Goal: Communication & Community: Participate in discussion

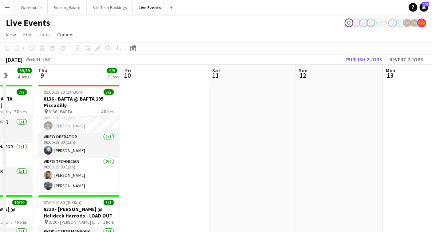
drag, startPoint x: 374, startPoint y: 168, endPoint x: 159, endPoint y: 152, distance: 214.8
drag, startPoint x: 142, startPoint y: 154, endPoint x: 108, endPoint y: 151, distance: 33.7
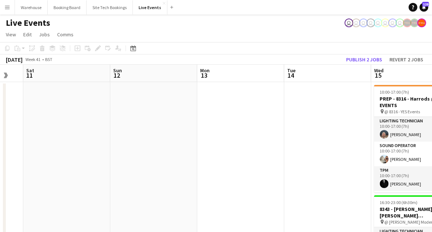
drag, startPoint x: 158, startPoint y: 140, endPoint x: 79, endPoint y: 131, distance: 79.5
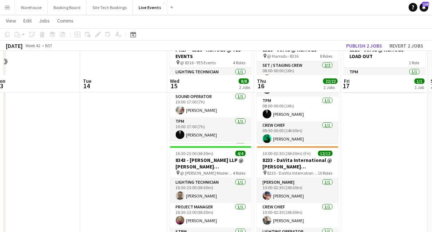
scroll to position [73, 0]
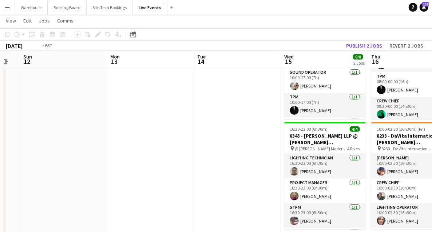
drag, startPoint x: 128, startPoint y: 129, endPoint x: 226, endPoint y: 128, distance: 97.9
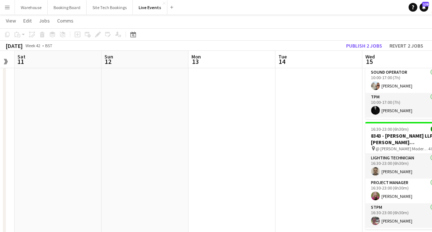
drag, startPoint x: 222, startPoint y: 125, endPoint x: 383, endPoint y: 117, distance: 161.3
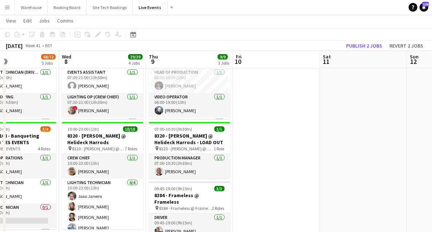
drag, startPoint x: 222, startPoint y: 139, endPoint x: 362, endPoint y: 126, distance: 140.6
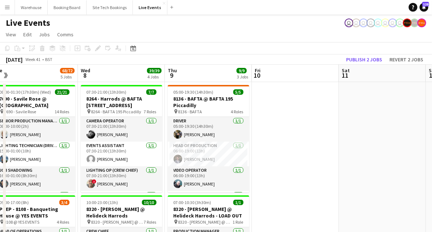
scroll to position [0, 187]
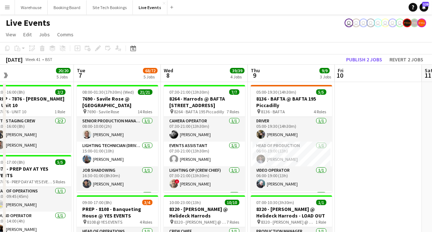
drag, startPoint x: 284, startPoint y: 170, endPoint x: 367, endPoint y: 142, distance: 87.4
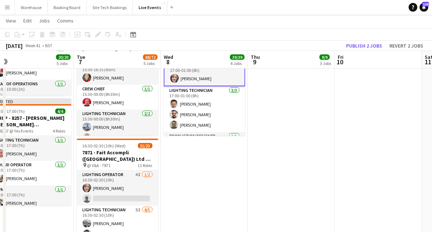
scroll to position [412, 0]
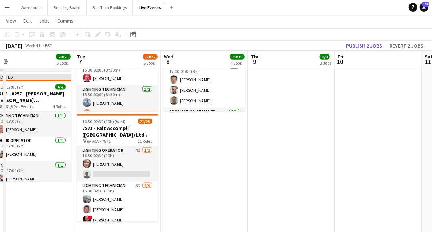
drag, startPoint x: 281, startPoint y: 144, endPoint x: 210, endPoint y: 159, distance: 72.1
click at [159, 156] on app-calendar-viewport "Sat 4 Sun 5 Mon 6 20/20 5 Jobs Tue 7 68/72 5 Jobs Wed 8 39/39 4 Jobs Thu 9 9/9 …" at bounding box center [216, 29] width 432 height 826
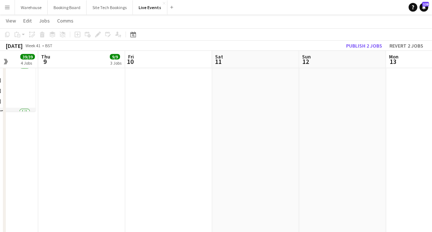
drag, startPoint x: 225, startPoint y: 186, endPoint x: 105, endPoint y: 191, distance: 119.4
click at [132, 186] on app-calendar-viewport "Mon 6 20/20 5 Jobs Tue 7 68/72 5 Jobs Wed 8 39/39 4 Jobs Thu 9 9/9 3 Jobs Fri 1…" at bounding box center [216, 29] width 432 height 826
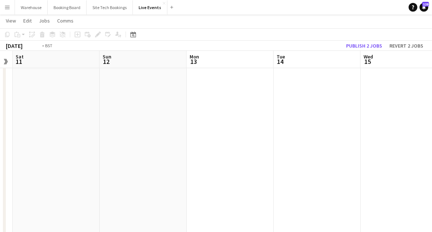
click at [47, 199] on app-calendar-viewport "Wed 8 39/39 4 Jobs Thu 9 9/9 3 Jobs Fri 10 Sat 11 Sun 12 Mon 13 Tue 14 Wed 15 8…" at bounding box center [216, 29] width 432 height 826
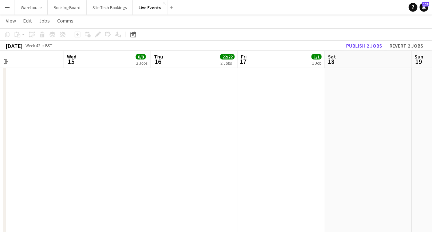
drag, startPoint x: 108, startPoint y: 190, endPoint x: 136, endPoint y: 184, distance: 29.3
click at [44, 184] on app-calendar-viewport "Sat 11 Sun 12 Mon 13 Tue 14 Wed 15 8/8 2 Jobs Thu 16 22/22 2 Jobs Fri 17 1/1 1 …" at bounding box center [216, 29] width 432 height 826
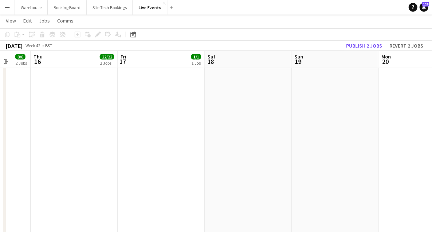
click at [81, 174] on app-calendar-viewport "Mon 13 Tue 14 Wed 15 8/8 2 Jobs Thu 16 22/22 2 Jobs Fri 17 1/1 1 Job Sat 18 Sun…" at bounding box center [216, 29] width 432 height 826
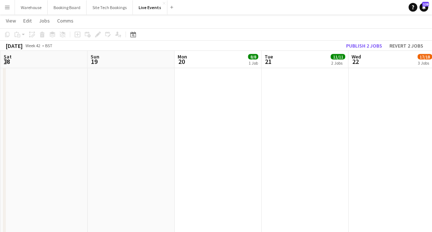
drag, startPoint x: 187, startPoint y: 172, endPoint x: 76, endPoint y: 168, distance: 111.0
click at [69, 170] on app-calendar-viewport "Wed 15 8/8 2 Jobs Thu 16 22/22 2 Jobs Fri 17 1/1 1 Job Sat 18 Sun 19 Mon 20 8/8…" at bounding box center [216, 29] width 432 height 826
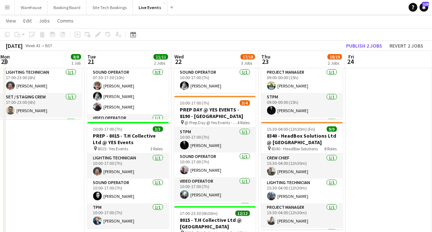
scroll to position [0, 243]
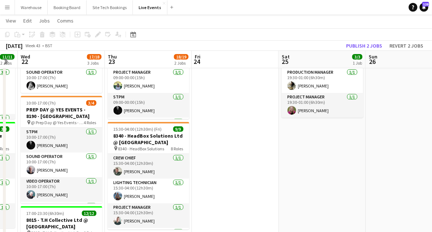
drag, startPoint x: 391, startPoint y: 141, endPoint x: 238, endPoint y: 156, distance: 154.2
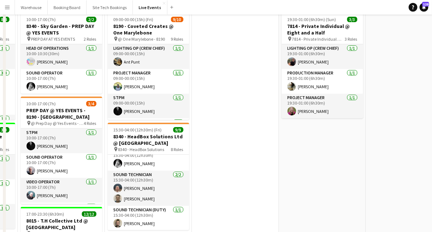
scroll to position [0, 0]
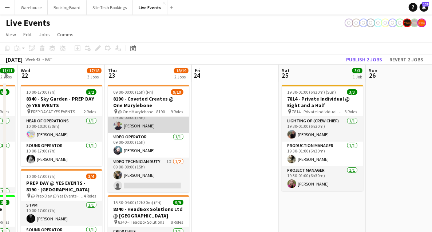
click at [118, 121] on app-user-avatar at bounding box center [117, 125] width 9 height 9
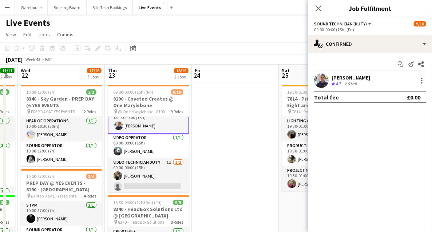
click at [426, 77] on div "[PERSON_NAME] Crew rating 4.7 2.51mi" at bounding box center [370, 80] width 124 height 15
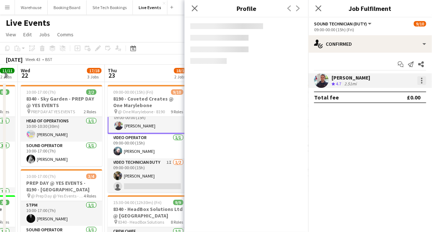
click at [424, 79] on div at bounding box center [421, 80] width 9 height 9
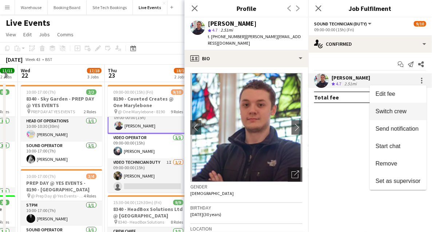
click at [388, 113] on span "Switch crew" at bounding box center [390, 111] width 31 height 6
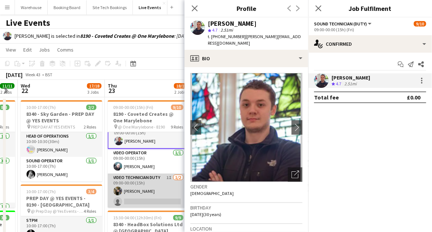
click at [148, 196] on app-card-role "Video Technician Duty 1I [DATE] 09:00-00:00 (15h) [PERSON_NAME] single-neutral-…" at bounding box center [148, 191] width 81 height 35
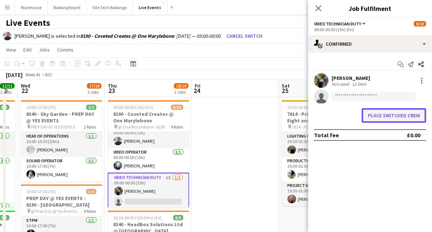
click at [393, 118] on button "Place switched crew" at bounding box center [394, 115] width 64 height 15
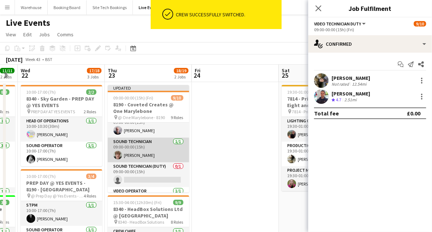
click at [135, 152] on app-card-role "Sound Technician [DATE] 09:00-00:00 (15h) [PERSON_NAME]" at bounding box center [148, 150] width 81 height 25
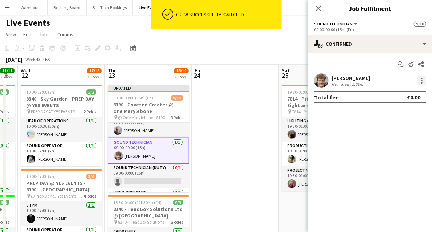
click at [425, 80] on div at bounding box center [421, 80] width 9 height 9
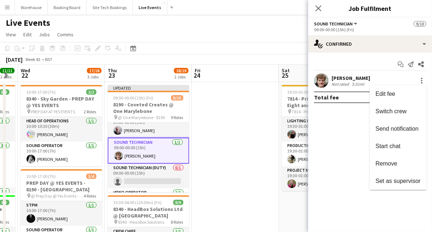
click at [390, 114] on span "Switch crew" at bounding box center [390, 111] width 31 height 6
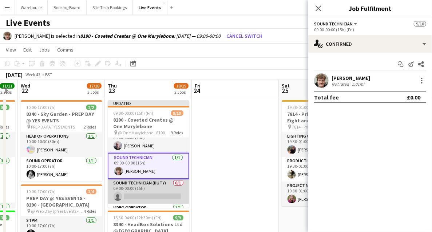
click at [151, 199] on app-card-role "Sound Technician (Duty) 0/1 09:00-00:00 (15h) single-neutral-actions" at bounding box center [148, 191] width 81 height 25
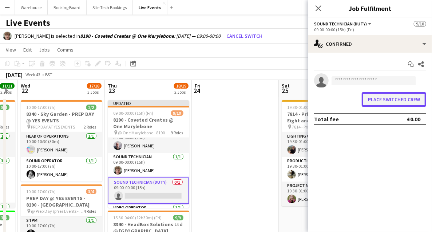
click at [395, 102] on button "Place switched crew" at bounding box center [394, 99] width 64 height 15
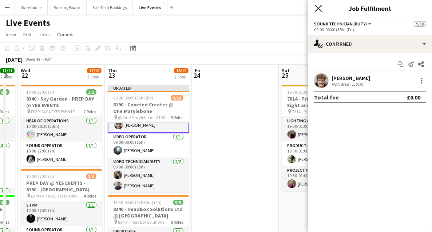
click at [317, 9] on icon "Close pop-in" at bounding box center [318, 8] width 7 height 7
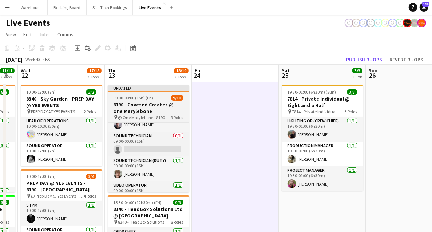
click at [137, 107] on h3 "8190 - Coveted Creates @ One Marylebone" at bounding box center [148, 107] width 81 height 13
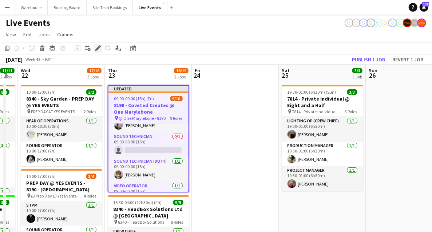
click at [95, 47] on icon "Edit" at bounding box center [98, 48] width 6 height 6
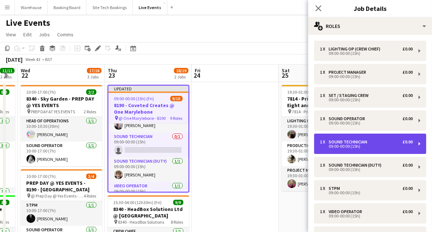
click at [345, 143] on div "Sound Technician" at bounding box center [348, 142] width 41 height 5
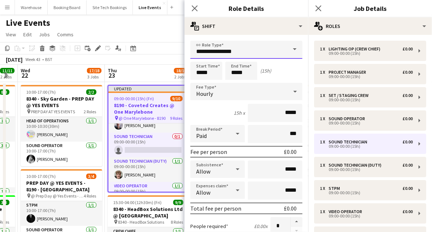
click at [241, 48] on input "**********" at bounding box center [246, 50] width 112 height 18
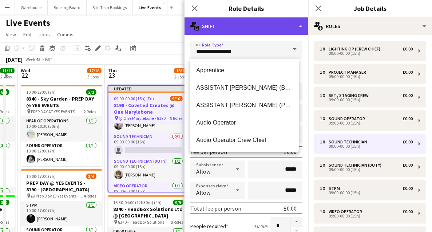
click at [255, 28] on div "multiple-actions-text Shift" at bounding box center [246, 25] width 124 height 17
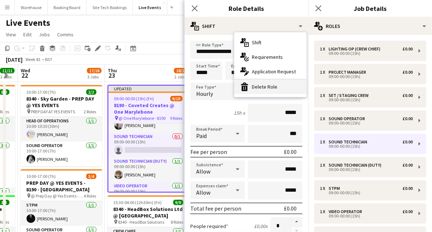
click at [250, 88] on div "bin-2 Delete Role" at bounding box center [270, 87] width 72 height 15
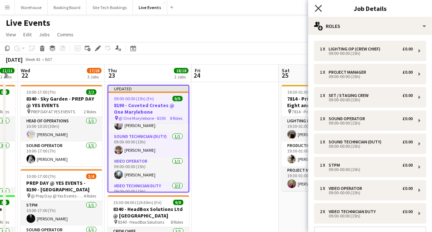
click at [317, 8] on icon "Close pop-in" at bounding box center [318, 8] width 7 height 7
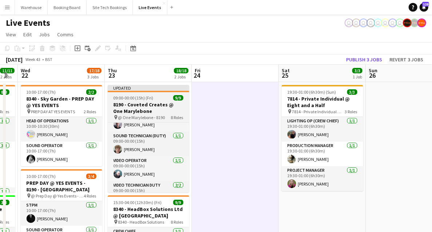
click at [142, 113] on h3 "8190 - Coveted Creates @ One Marylebone" at bounding box center [148, 107] width 81 height 13
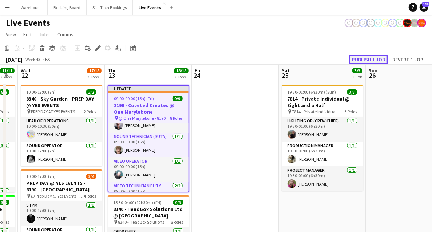
click at [370, 57] on button "Publish 1 job" at bounding box center [368, 59] width 39 height 9
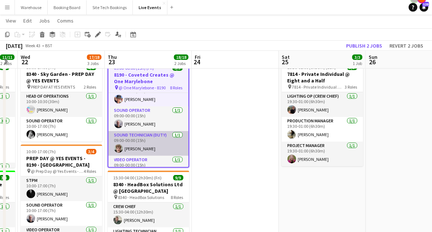
scroll to position [134, 0]
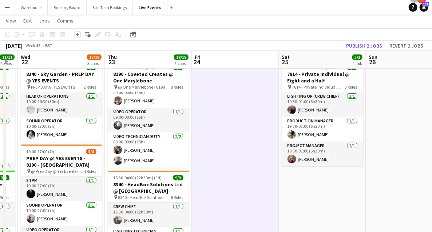
scroll to position [132, 0]
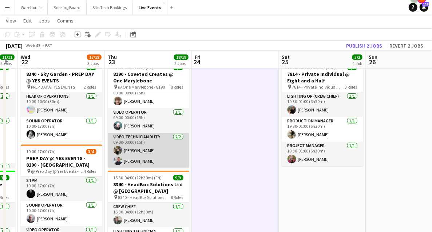
click at [124, 137] on app-card-role "Video Technician Duty [DATE] 09:00-00:00 (15h) [PERSON_NAME] [PERSON_NAME]" at bounding box center [148, 150] width 81 height 35
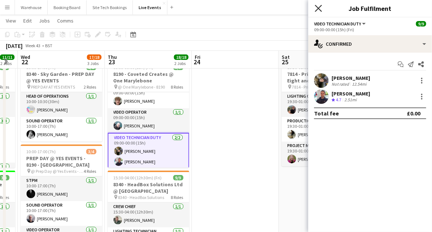
click at [316, 7] on icon at bounding box center [318, 8] width 7 height 7
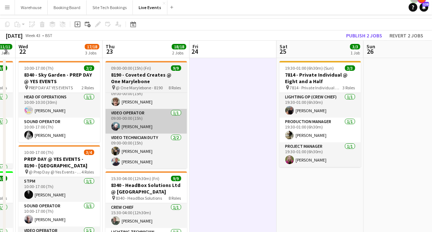
scroll to position [0, 0]
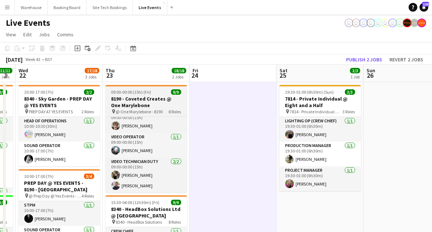
click at [128, 103] on h3 "8190 - Coveted Creates @ One Marylebone" at bounding box center [145, 102] width 81 height 13
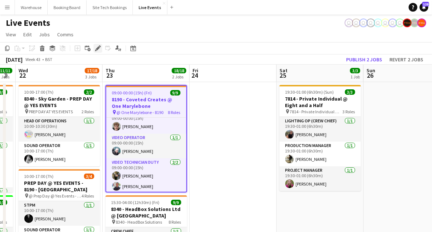
click at [98, 52] on div "Edit" at bounding box center [97, 48] width 9 height 9
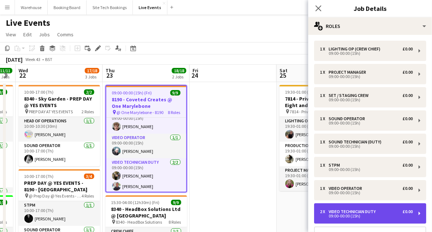
click at [343, 215] on div "09:00-00:00 (15h)" at bounding box center [366, 217] width 93 height 4
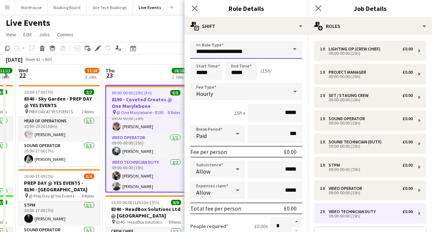
click at [265, 54] on input "**********" at bounding box center [246, 50] width 112 height 18
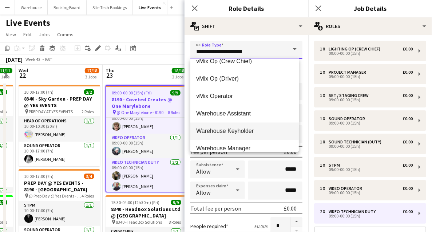
scroll to position [1891, 0]
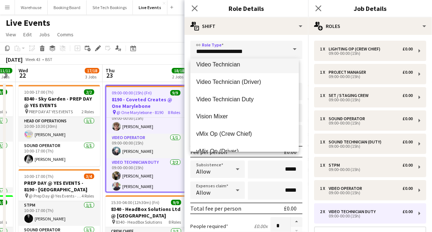
click at [224, 64] on span "Video Technician" at bounding box center [244, 64] width 97 height 7
type input "**********"
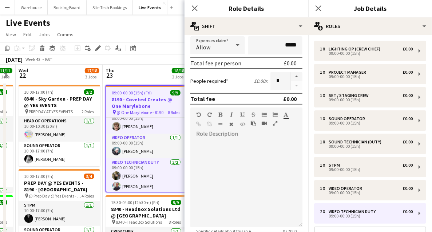
scroll to position [218, 0]
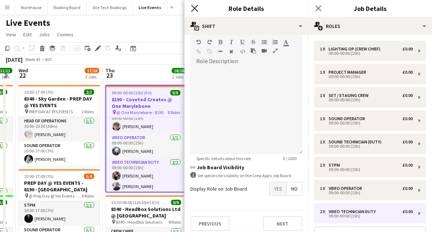
click at [192, 8] on icon "Close pop-in" at bounding box center [194, 8] width 7 height 7
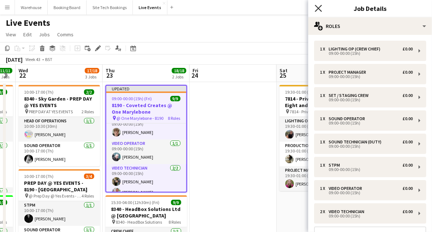
click at [319, 7] on icon at bounding box center [318, 8] width 7 height 7
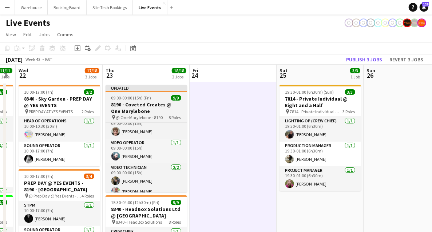
click at [162, 105] on h3 "8190 - Coveted Creates @ One Marylebone" at bounding box center [145, 107] width 81 height 13
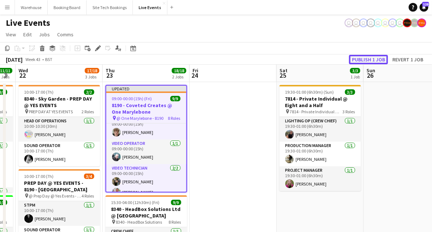
click at [380, 59] on button "Publish 1 job" at bounding box center [368, 59] width 39 height 9
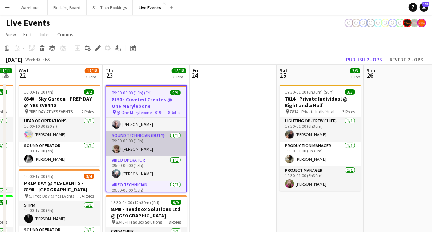
scroll to position [134, 0]
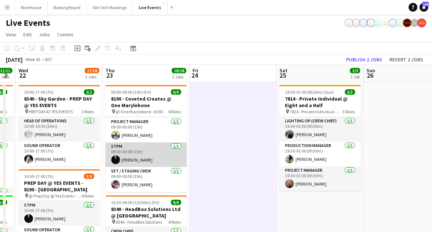
scroll to position [132, 0]
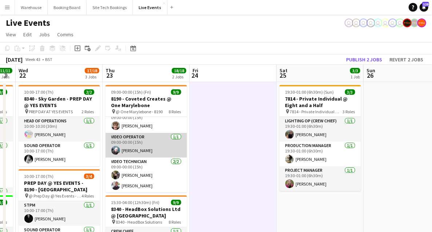
click at [130, 140] on app-card-role "Video Operator [DATE] 09:00-00:00 (15h) [PERSON_NAME]" at bounding box center [145, 145] width 81 height 25
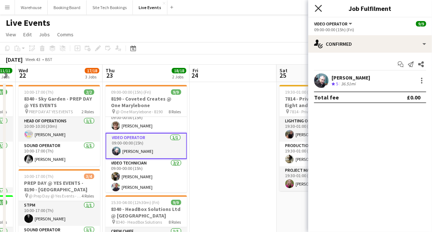
click at [321, 8] on icon "Close pop-in" at bounding box center [318, 8] width 7 height 7
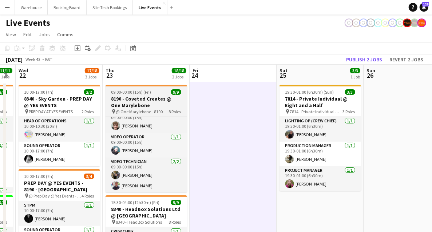
click at [134, 101] on h3 "8190 - Coveted Creates @ One Marylebone" at bounding box center [145, 102] width 81 height 13
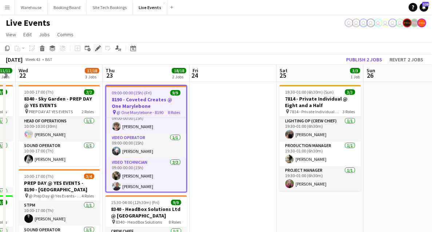
click at [97, 51] on icon "Edit" at bounding box center [98, 48] width 6 height 6
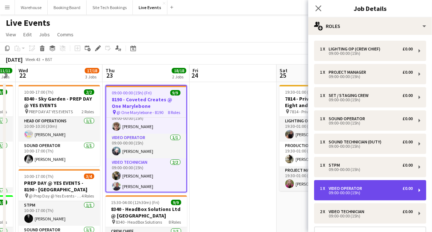
click at [344, 194] on div "09:00-00:00 (15h)" at bounding box center [366, 193] width 93 height 4
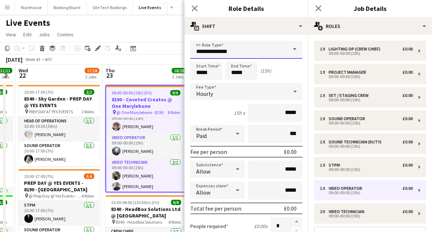
click at [220, 52] on input "**********" at bounding box center [246, 50] width 112 height 18
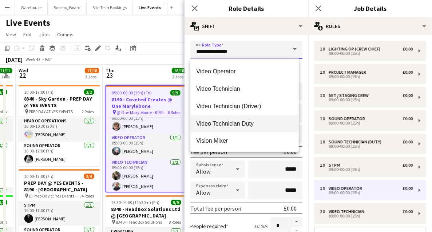
scroll to position [1819, 0]
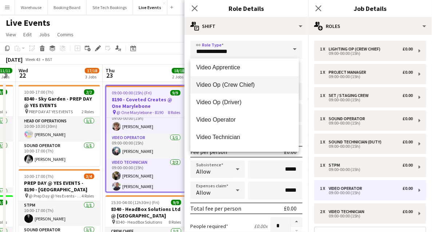
click at [234, 86] on span "Video Op (Crew Chief)" at bounding box center [244, 84] width 97 height 7
type input "**********"
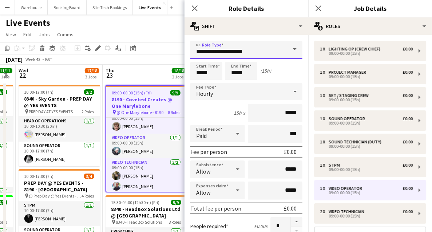
scroll to position [97, 0]
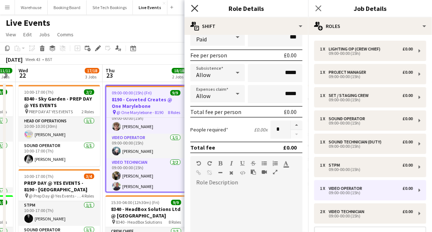
click at [194, 11] on icon "Close pop-in" at bounding box center [194, 8] width 7 height 7
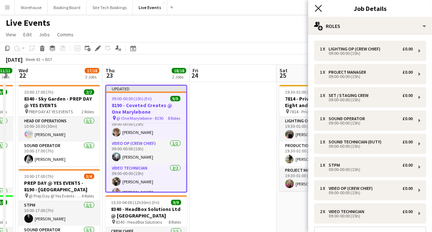
click at [320, 9] on icon at bounding box center [318, 8] width 7 height 7
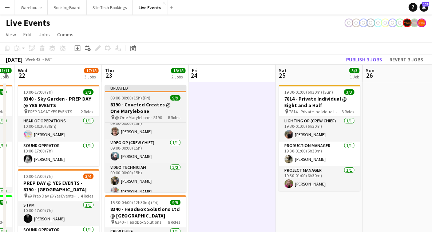
click at [134, 97] on span "09:00-00:00 (15h) (Fri)" at bounding box center [131, 97] width 40 height 5
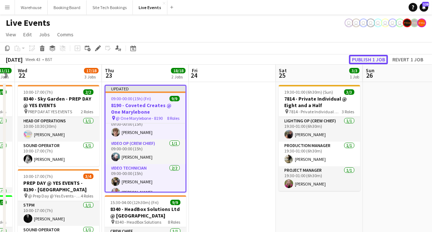
click at [367, 58] on button "Publish 1 job" at bounding box center [368, 59] width 39 height 9
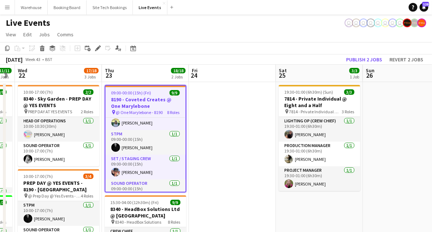
scroll to position [0, 0]
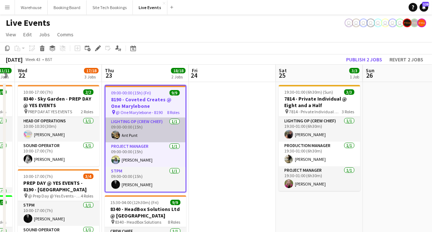
click at [125, 120] on app-card-role "Lighting Op (Crew Chief) [DATE] 09:00-00:00 (15h) Ant Punt" at bounding box center [145, 130] width 80 height 25
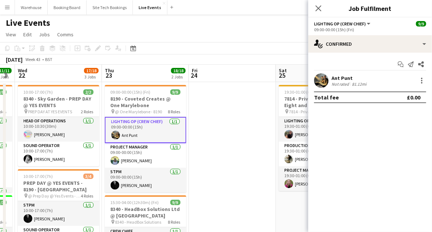
click at [317, 7] on icon "Close pop-in" at bounding box center [318, 8] width 6 height 6
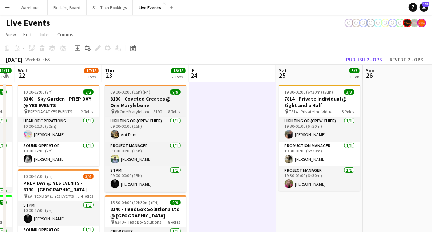
click at [144, 99] on h3 "8190 - Coveted Creates @ One Marylebone" at bounding box center [145, 102] width 81 height 13
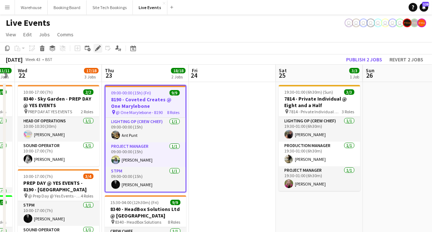
click at [99, 45] on icon "Edit" at bounding box center [98, 48] width 6 height 6
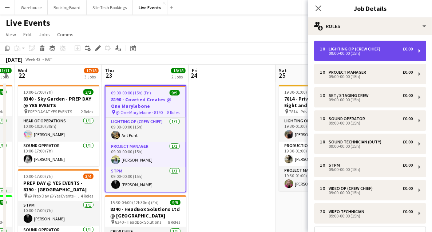
click at [374, 52] on div "09:00-00:00 (15h)" at bounding box center [366, 54] width 93 height 4
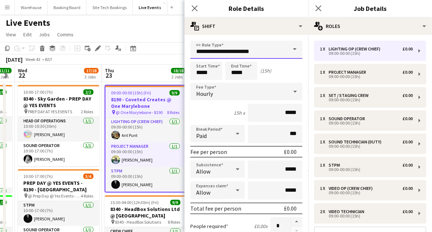
click at [232, 51] on input "**********" at bounding box center [246, 50] width 112 height 18
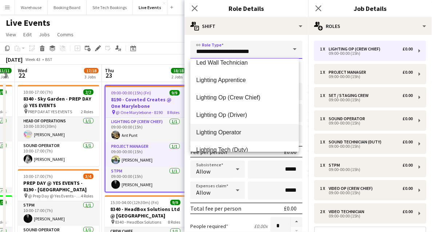
scroll to position [800, 0]
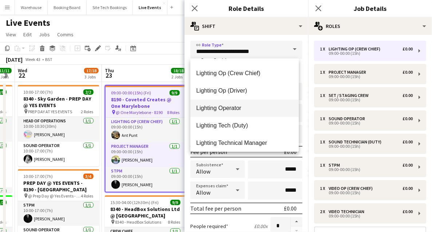
click at [230, 111] on span "Lighting Operator" at bounding box center [244, 108] width 97 height 7
type input "**********"
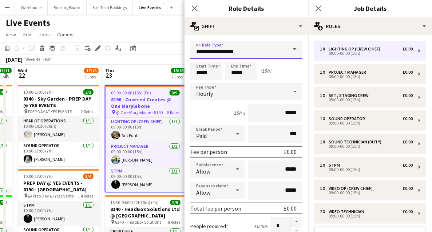
scroll to position [121, 0]
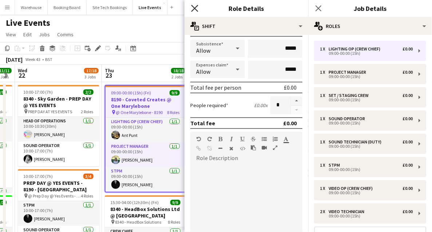
click at [194, 8] on icon at bounding box center [194, 8] width 7 height 7
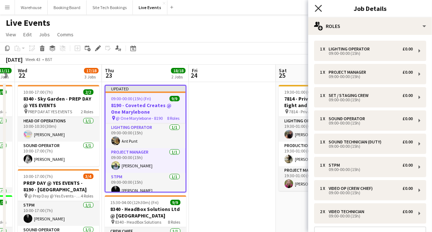
click at [319, 7] on icon "Close pop-in" at bounding box center [318, 8] width 7 height 7
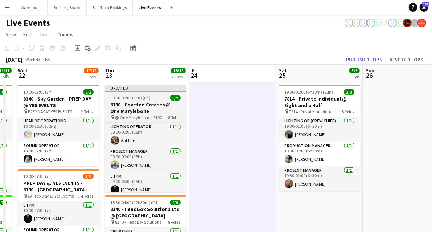
click at [159, 106] on h3 "8190 - Coveted Creates @ One Marylebone" at bounding box center [145, 107] width 81 height 13
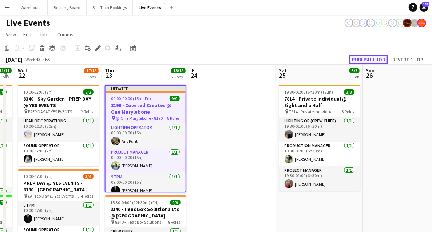
click at [366, 60] on button "Publish 1 job" at bounding box center [368, 59] width 39 height 9
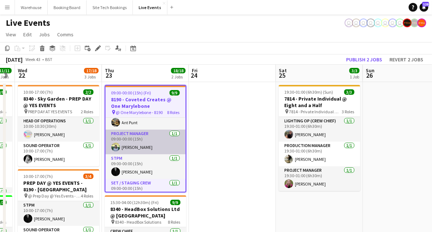
scroll to position [0, 0]
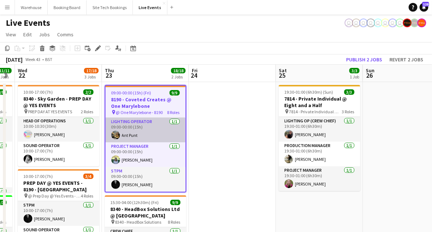
click at [132, 124] on app-card-role "Lighting Operator [DATE] 09:00-00:00 (15h) Ant Punt" at bounding box center [145, 130] width 80 height 25
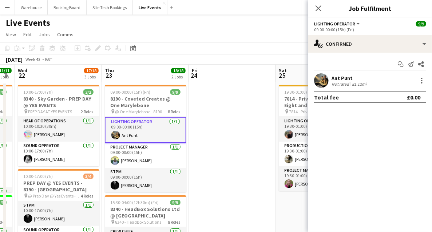
click at [318, 11] on icon "Close pop-in" at bounding box center [318, 8] width 6 height 6
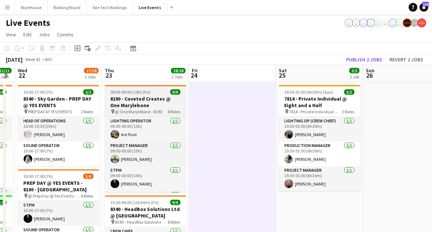
click at [132, 104] on h3 "8190 - Coveted Creates @ One Marylebone" at bounding box center [145, 102] width 81 height 13
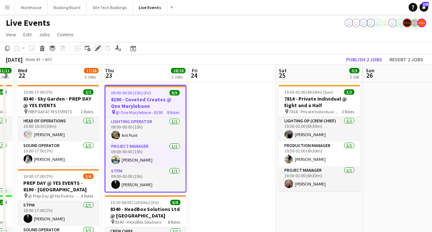
click at [99, 48] on icon at bounding box center [98, 49] width 4 height 4
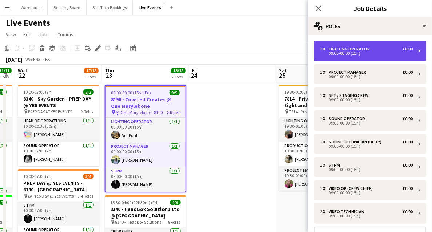
click at [358, 52] on div "09:00-00:00 (15h)" at bounding box center [366, 54] width 93 height 4
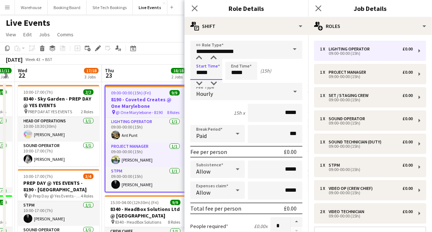
click at [207, 67] on input "*****" at bounding box center [206, 71] width 32 height 18
click at [213, 56] on div at bounding box center [213, 58] width 15 height 7
type input "*****"
click at [213, 56] on div at bounding box center [213, 58] width 15 height 7
click at [213, 94] on div "Hourly" at bounding box center [238, 91] width 97 height 17
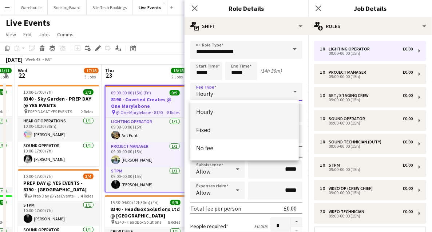
click at [212, 126] on mat-option "Fixed" at bounding box center [244, 130] width 108 height 18
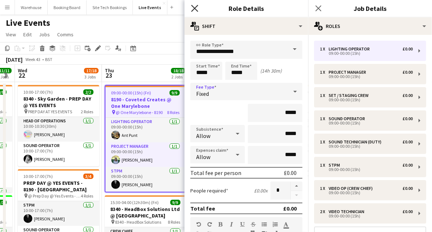
click at [194, 7] on icon "Close pop-in" at bounding box center [194, 8] width 7 height 7
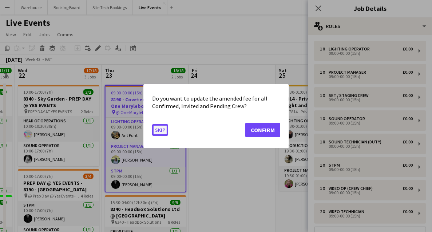
click at [156, 132] on button "Skip" at bounding box center [160, 130] width 16 height 12
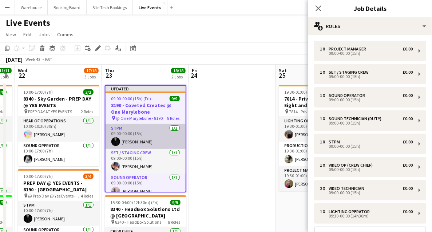
scroll to position [73, 0]
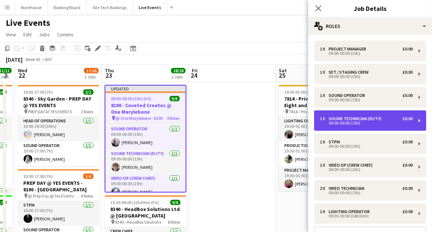
click at [358, 119] on div "Sound Technician (Duty)" at bounding box center [356, 118] width 56 height 5
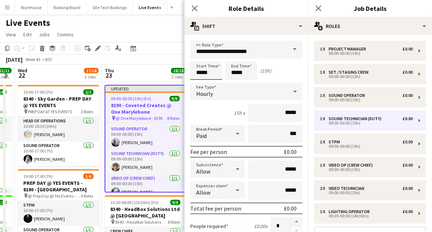
click at [208, 75] on input "*****" at bounding box center [206, 71] width 32 height 18
click at [215, 58] on div at bounding box center [213, 58] width 15 height 7
type input "*****"
click at [215, 58] on div at bounding box center [213, 58] width 15 height 7
click at [214, 96] on div "Hourly" at bounding box center [238, 91] width 97 height 17
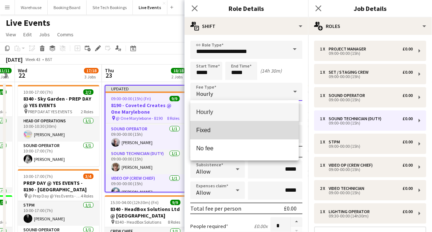
click at [217, 131] on span "Fixed" at bounding box center [244, 130] width 97 height 7
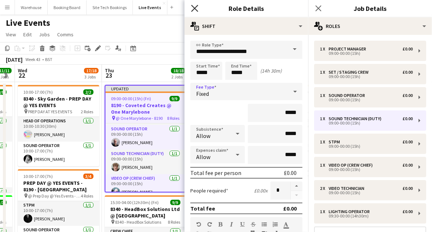
click at [194, 10] on icon at bounding box center [194, 8] width 7 height 7
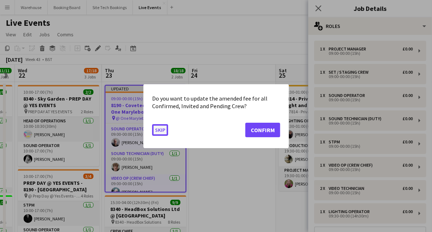
click at [162, 130] on button "Skip" at bounding box center [160, 130] width 16 height 12
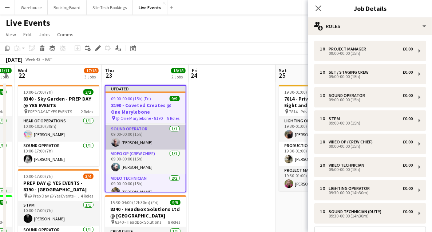
click at [154, 132] on app-card-role "Sound Operator [DATE] 09:00-00:00 (15h) [PERSON_NAME]" at bounding box center [145, 137] width 80 height 25
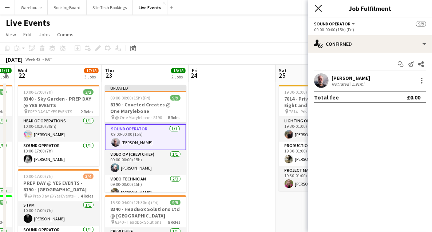
click at [319, 10] on icon "Close pop-in" at bounding box center [318, 8] width 7 height 7
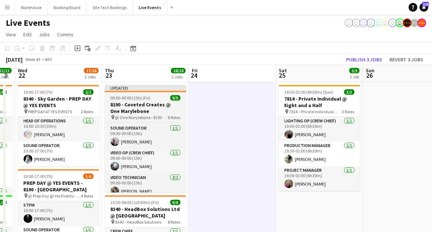
click at [144, 105] on h3 "8190 - Coveted Creates @ One Marylebone" at bounding box center [145, 107] width 81 height 13
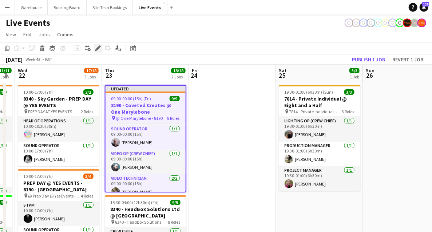
click at [100, 44] on div "Edit" at bounding box center [97, 48] width 9 height 9
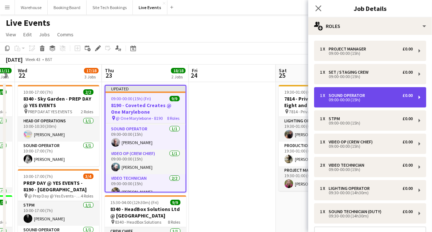
click at [356, 98] on div "09:00-00:00 (15h)" at bounding box center [366, 100] width 93 height 4
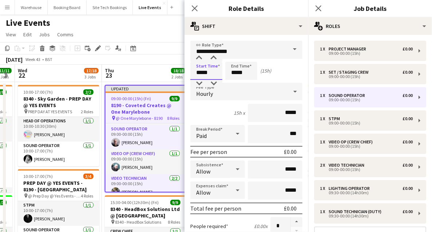
click at [220, 71] on input "*****" at bounding box center [206, 71] width 32 height 18
click at [216, 59] on div at bounding box center [213, 58] width 15 height 7
type input "*****"
click at [216, 59] on div at bounding box center [213, 58] width 15 height 7
click at [202, 98] on div "Hourly" at bounding box center [238, 91] width 97 height 17
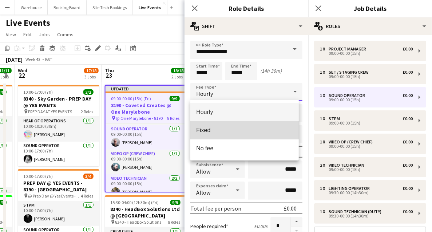
click at [207, 127] on span "Fixed" at bounding box center [244, 130] width 97 height 7
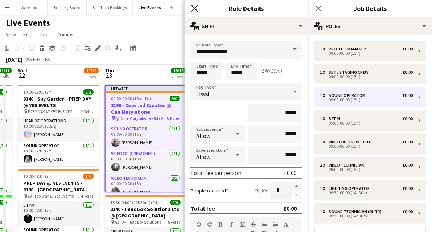
click at [194, 8] on icon at bounding box center [194, 8] width 7 height 7
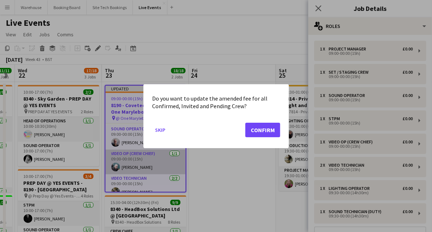
click at [164, 129] on button "Skip" at bounding box center [160, 130] width 16 height 12
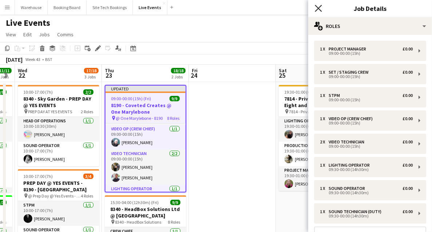
click at [321, 9] on icon "Close pop-in" at bounding box center [318, 8] width 7 height 7
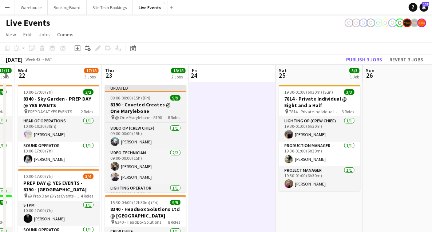
click at [137, 101] on app-job-card "Updated 09:00-00:00 (15h) (Fri) 9/9 8190 - Coveted Creates @ [GEOGRAPHIC_DATA] …" at bounding box center [145, 139] width 81 height 108
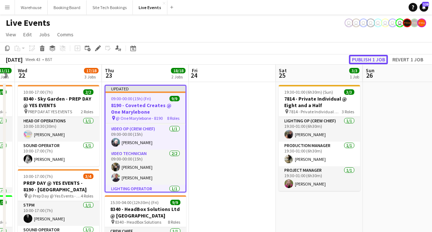
click at [381, 56] on button "Publish 1 job" at bounding box center [368, 59] width 39 height 9
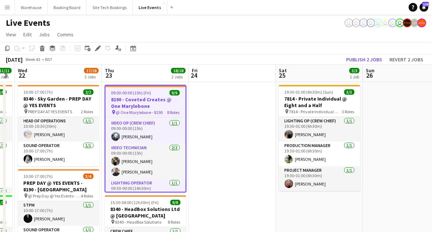
scroll to position [134, 0]
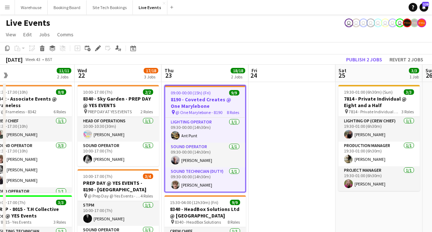
drag, startPoint x: 226, startPoint y: 160, endPoint x: 287, endPoint y: 149, distance: 62.4
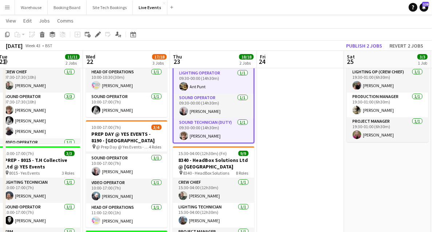
scroll to position [0, 0]
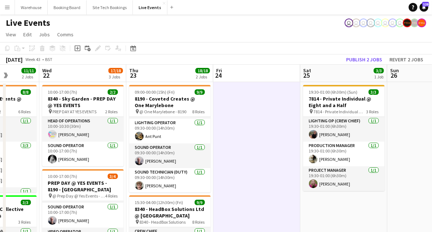
drag, startPoint x: 251, startPoint y: 149, endPoint x: 152, endPoint y: 146, distance: 98.3
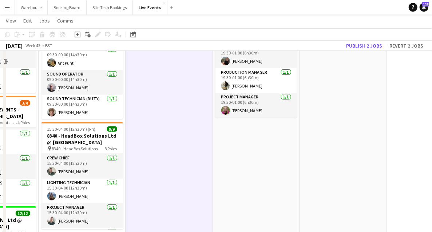
scroll to position [0, 0]
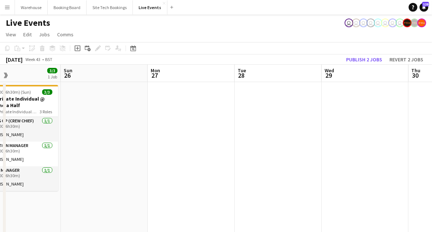
drag, startPoint x: 343, startPoint y: 142, endPoint x: 124, endPoint y: 133, distance: 218.8
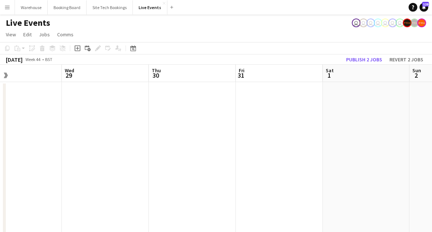
drag, startPoint x: 331, startPoint y: 160, endPoint x: 100, endPoint y: 132, distance: 232.4
drag, startPoint x: 210, startPoint y: 133, endPoint x: 242, endPoint y: 146, distance: 34.3
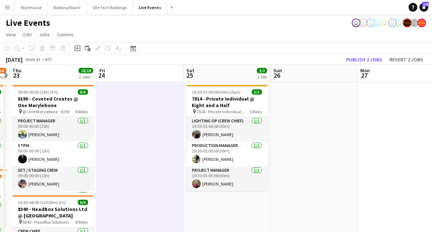
scroll to position [0, 231]
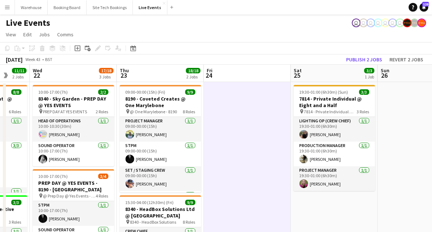
drag, startPoint x: 94, startPoint y: 135, endPoint x: 231, endPoint y: 146, distance: 137.9
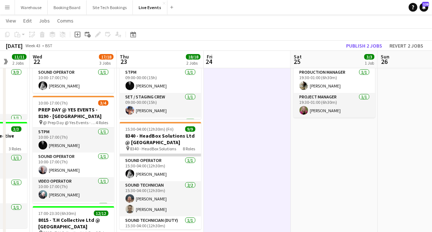
scroll to position [132, 0]
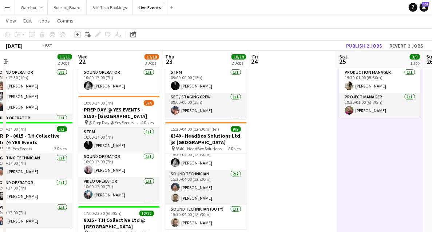
drag, startPoint x: 252, startPoint y: 175, endPoint x: 373, endPoint y: 171, distance: 121.6
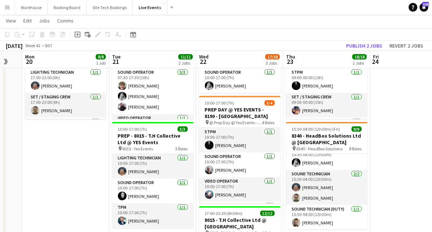
drag, startPoint x: 64, startPoint y: 168, endPoint x: 285, endPoint y: 163, distance: 221.2
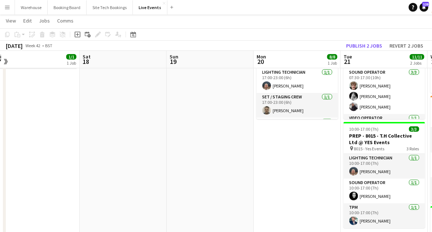
drag, startPoint x: 218, startPoint y: 178, endPoint x: 398, endPoint y: 180, distance: 179.7
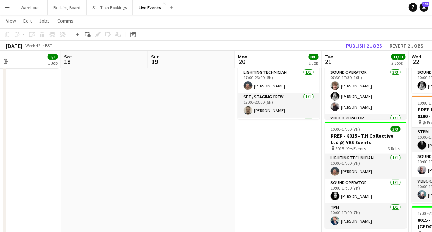
drag, startPoint x: 255, startPoint y: 163, endPoint x: 87, endPoint y: 155, distance: 169.0
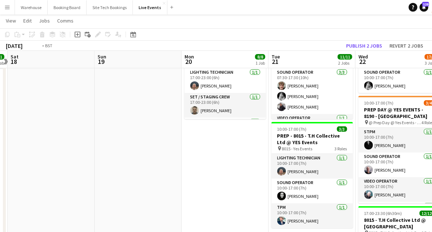
drag, startPoint x: 244, startPoint y: 164, endPoint x: -10, endPoint y: 149, distance: 254.0
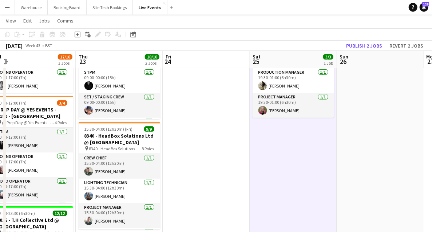
drag, startPoint x: 321, startPoint y: 159, endPoint x: 94, endPoint y: 147, distance: 227.3
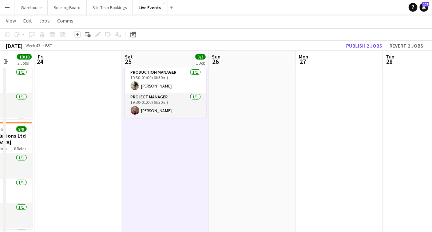
drag, startPoint x: 259, startPoint y: 157, endPoint x: 79, endPoint y: 145, distance: 180.8
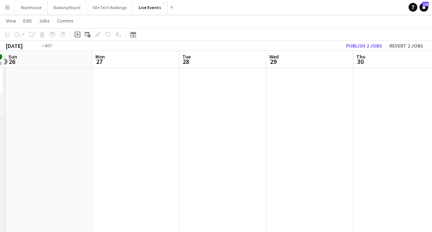
drag, startPoint x: 133, startPoint y: 141, endPoint x: 91, endPoint y: 132, distance: 43.5
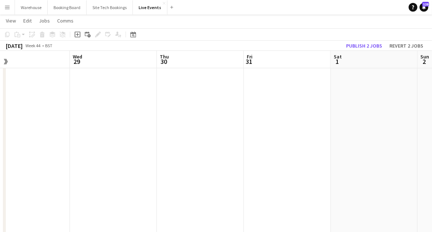
drag, startPoint x: 75, startPoint y: 144, endPoint x: 58, endPoint y: 148, distance: 17.0
drag, startPoint x: 265, startPoint y: 164, endPoint x: 93, endPoint y: 154, distance: 172.0
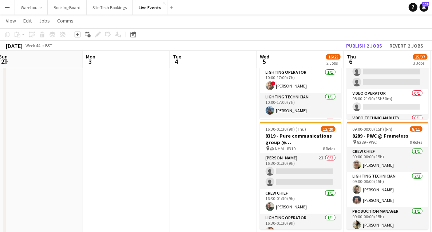
drag, startPoint x: 84, startPoint y: 148, endPoint x: 71, endPoint y: 143, distance: 13.7
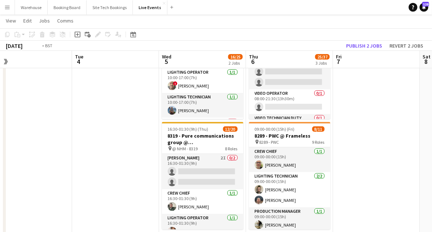
drag, startPoint x: 120, startPoint y: 148, endPoint x: 107, endPoint y: 146, distance: 13.3
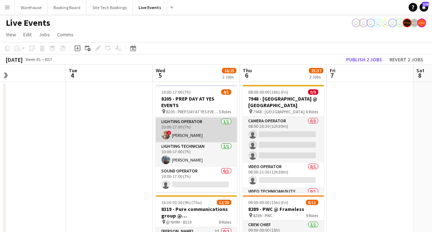
scroll to position [48, 0]
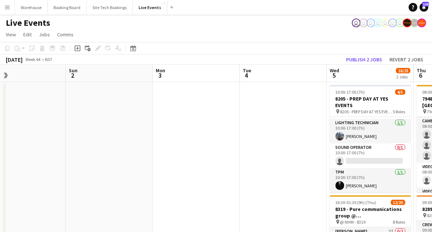
drag, startPoint x: 88, startPoint y: 156, endPoint x: 254, endPoint y: 155, distance: 165.9
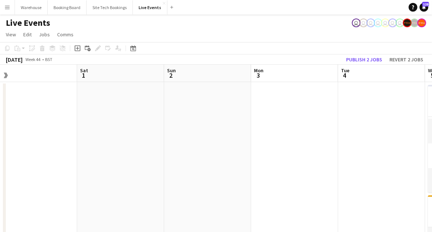
drag, startPoint x: 217, startPoint y: 140, endPoint x: 339, endPoint y: 148, distance: 121.8
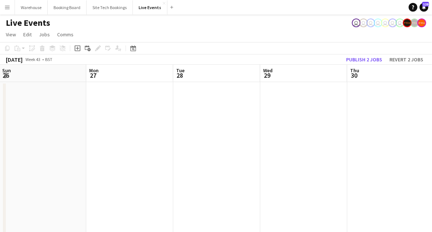
drag, startPoint x: 249, startPoint y: 164, endPoint x: 417, endPoint y: 156, distance: 168.6
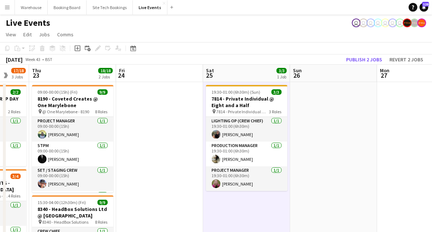
drag, startPoint x: 218, startPoint y: 159, endPoint x: 427, endPoint y: 153, distance: 209.2
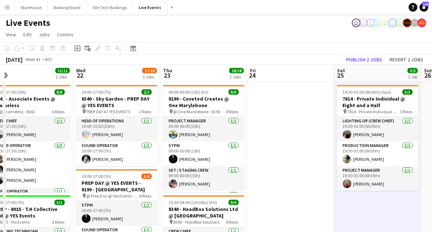
drag, startPoint x: 208, startPoint y: 161, endPoint x: 435, endPoint y: 127, distance: 229.1
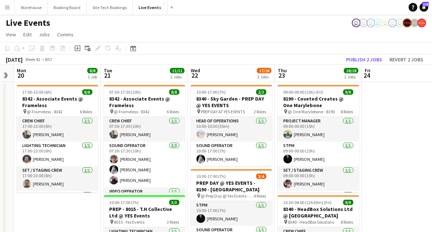
drag, startPoint x: 176, startPoint y: 210, endPoint x: 388, endPoint y: 185, distance: 213.2
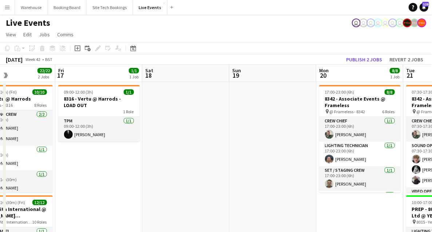
drag, startPoint x: 308, startPoint y: 181, endPoint x: 391, endPoint y: 182, distance: 83.3
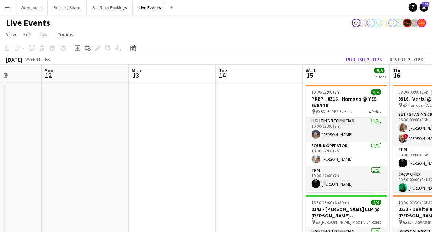
drag, startPoint x: 124, startPoint y: 160, endPoint x: 343, endPoint y: 152, distance: 219.1
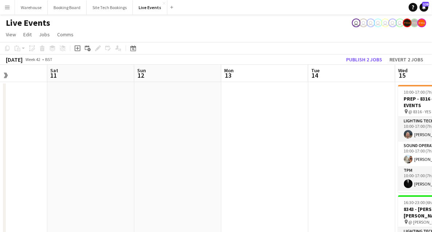
drag, startPoint x: 195, startPoint y: 155, endPoint x: 404, endPoint y: 152, distance: 209.9
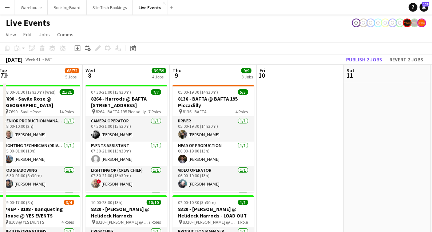
drag, startPoint x: 226, startPoint y: 176, endPoint x: 292, endPoint y: 172, distance: 66.3
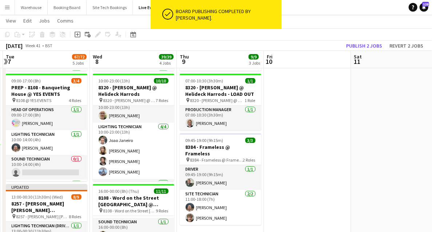
scroll to position [0, 0]
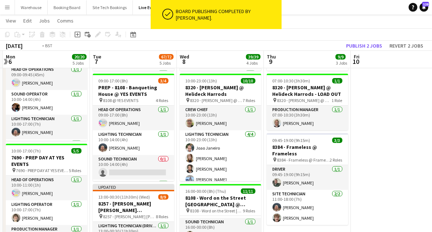
drag, startPoint x: 319, startPoint y: 152, endPoint x: 398, endPoint y: 145, distance: 79.5
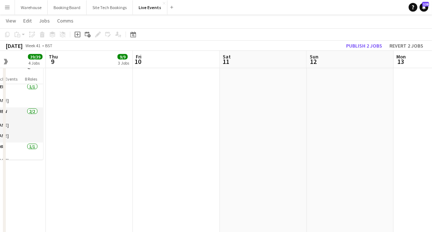
drag, startPoint x: 325, startPoint y: 188, endPoint x: 127, endPoint y: 182, distance: 198.0
click at [115, 187] on app-calendar-viewport "Sun 5 Mon 6 20/20 5 Jobs Tue 7 67/71 5 Jobs Wed 8 39/39 4 Jobs Thu 9 9/9 3 Jobs…" at bounding box center [216, 78] width 432 height 826
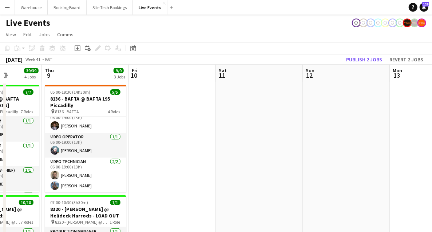
drag, startPoint x: 334, startPoint y: 171, endPoint x: 113, endPoint y: 159, distance: 220.4
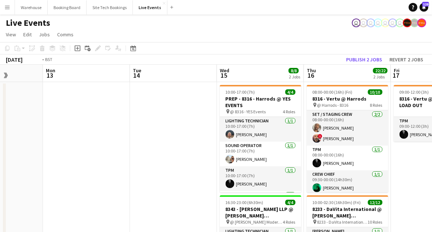
scroll to position [0, 254]
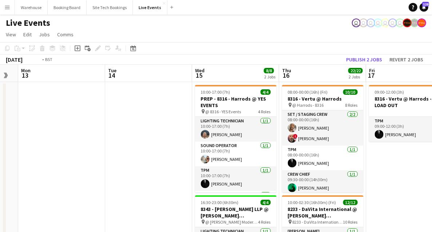
drag, startPoint x: 130, startPoint y: 147, endPoint x: 63, endPoint y: 138, distance: 68.2
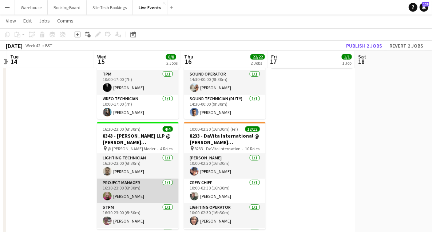
scroll to position [23, 0]
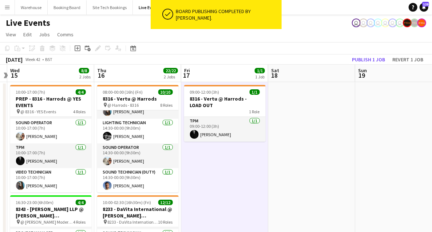
drag, startPoint x: 182, startPoint y: 161, endPoint x: 97, endPoint y: 145, distance: 87.0
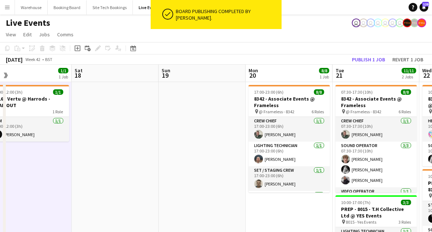
drag, startPoint x: 319, startPoint y: 211, endPoint x: 40, endPoint y: 133, distance: 288.9
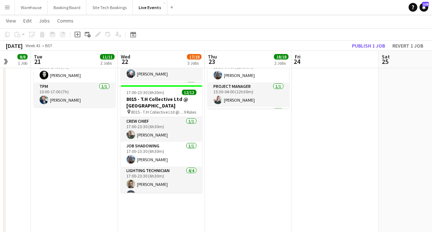
drag, startPoint x: 203, startPoint y: 151, endPoint x: -15, endPoint y: 123, distance: 220.0
click at [0, 123] on html "Menu Boards Boards Boards All jobs Status Workforce Workforce My Workforce Recr…" at bounding box center [216, 233] width 432 height 854
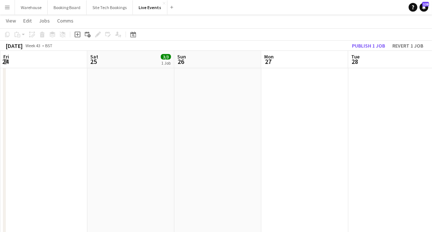
drag, startPoint x: 145, startPoint y: 146, endPoint x: 44, endPoint y: 137, distance: 101.5
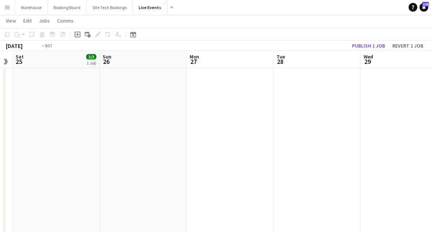
drag, startPoint x: 283, startPoint y: 151, endPoint x: 80, endPoint y: 127, distance: 204.0
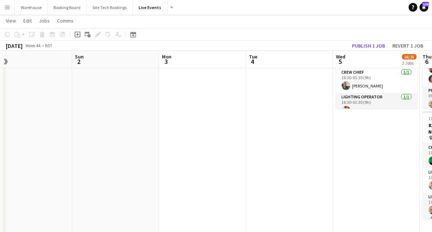
drag, startPoint x: 201, startPoint y: 120, endPoint x: 60, endPoint y: 101, distance: 142.3
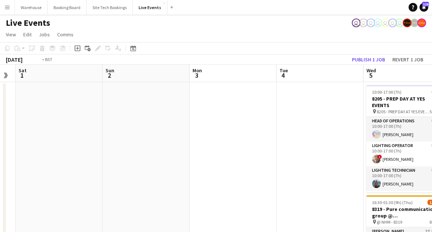
drag, startPoint x: 283, startPoint y: 123, endPoint x: 63, endPoint y: 101, distance: 221.2
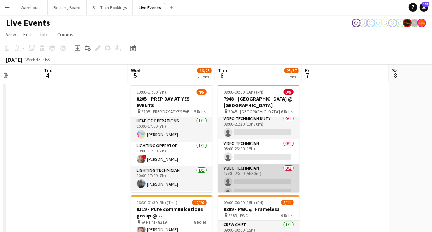
scroll to position [104, 0]
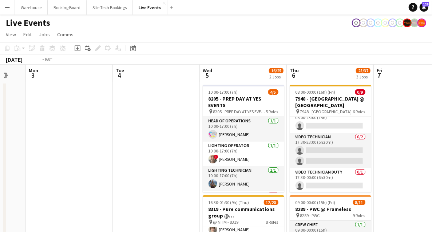
drag, startPoint x: 84, startPoint y: 132, endPoint x: 253, endPoint y: 136, distance: 169.6
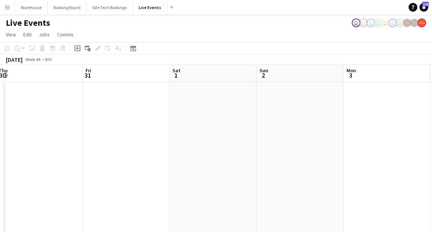
drag, startPoint x: 113, startPoint y: 134, endPoint x: 359, endPoint y: 132, distance: 246.3
drag, startPoint x: 215, startPoint y: 134, endPoint x: 294, endPoint y: 132, distance: 78.2
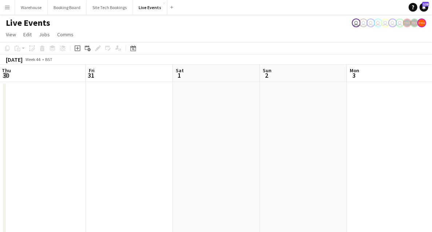
drag, startPoint x: 292, startPoint y: 147, endPoint x: 57, endPoint y: 128, distance: 236.1
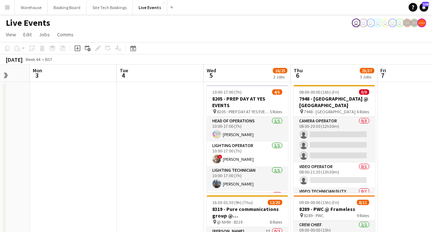
drag, startPoint x: 194, startPoint y: 111, endPoint x: 49, endPoint y: 101, distance: 145.2
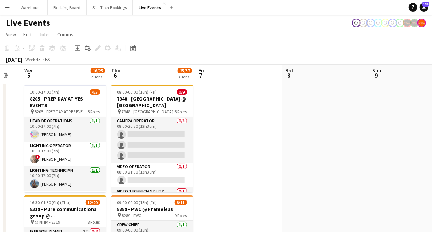
drag, startPoint x: 365, startPoint y: 141, endPoint x: 276, endPoint y: 132, distance: 90.0
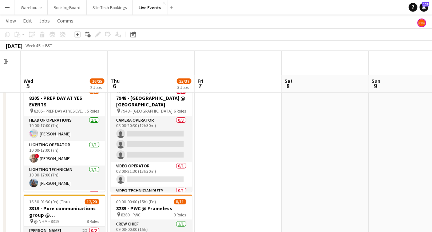
scroll to position [24, 0]
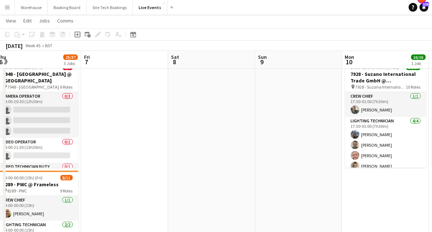
drag, startPoint x: 295, startPoint y: 137, endPoint x: 57, endPoint y: 114, distance: 239.0
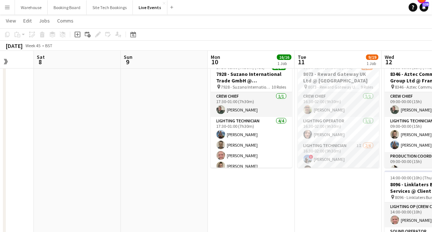
drag, startPoint x: 174, startPoint y: 161, endPoint x: 103, endPoint y: 148, distance: 71.8
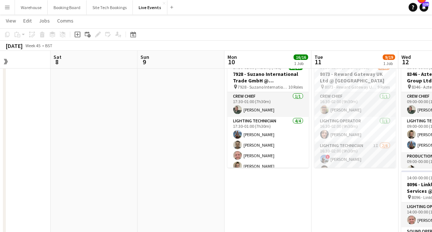
drag, startPoint x: 127, startPoint y: 179, endPoint x: 328, endPoint y: 180, distance: 201.2
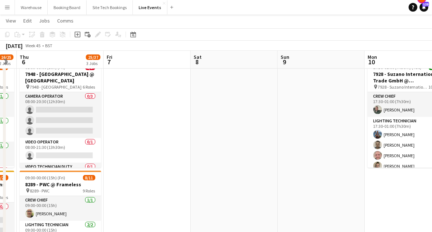
drag, startPoint x: 156, startPoint y: 180, endPoint x: 355, endPoint y: 179, distance: 198.6
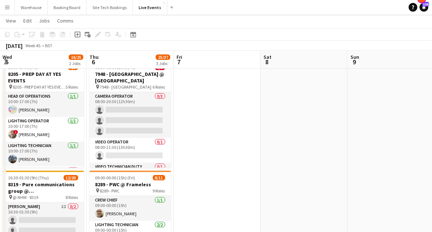
drag, startPoint x: 350, startPoint y: 149, endPoint x: 84, endPoint y: 142, distance: 265.6
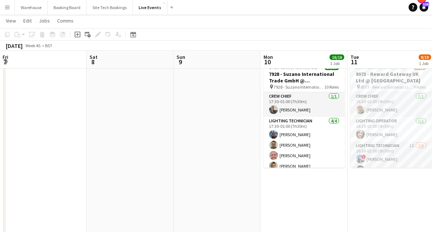
scroll to position [0, 282]
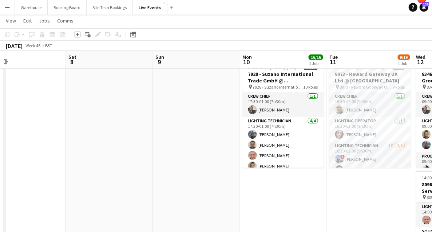
drag, startPoint x: 106, startPoint y: 156, endPoint x: 83, endPoint y: 152, distance: 22.8
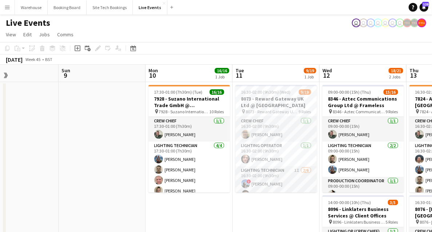
scroll to position [73, 0]
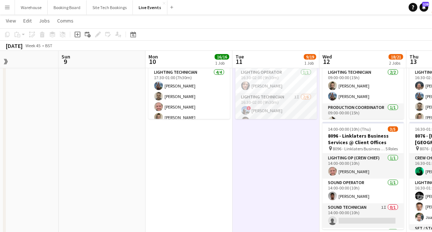
drag, startPoint x: 80, startPoint y: 140, endPoint x: 254, endPoint y: 141, distance: 174.2
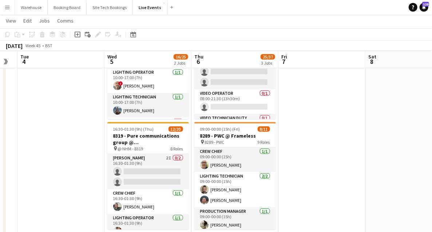
drag, startPoint x: 177, startPoint y: 152, endPoint x: 331, endPoint y: 149, distance: 154.3
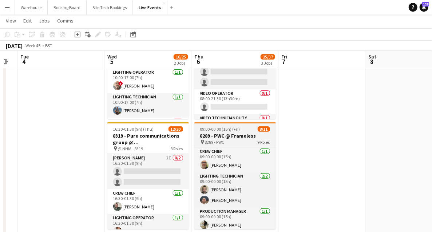
scroll to position [0, 148]
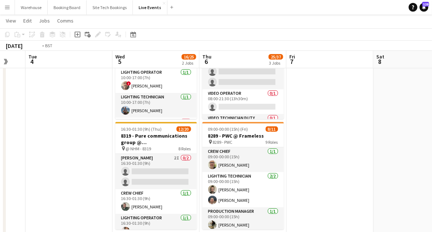
drag, startPoint x: 49, startPoint y: 155, endPoint x: 303, endPoint y: 144, distance: 254.1
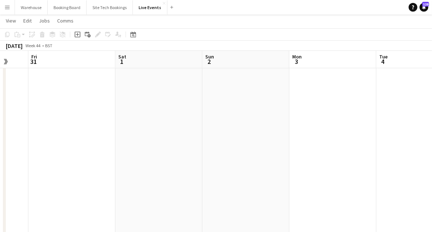
drag, startPoint x: 215, startPoint y: 145, endPoint x: 377, endPoint y: 151, distance: 161.9
drag, startPoint x: 411, startPoint y: 150, endPoint x: 313, endPoint y: 144, distance: 98.0
drag, startPoint x: 39, startPoint y: 168, endPoint x: 349, endPoint y: 151, distance: 310.3
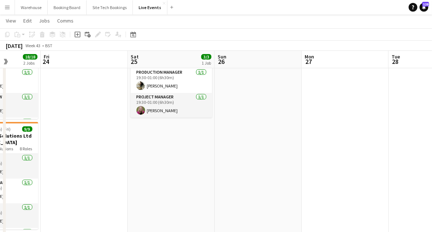
drag, startPoint x: 179, startPoint y: 161, endPoint x: 366, endPoint y: 147, distance: 187.1
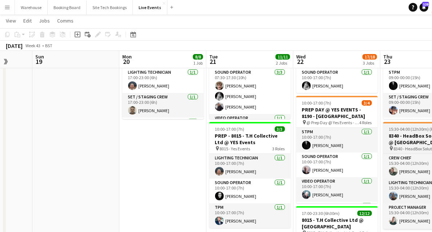
scroll to position [0, 228]
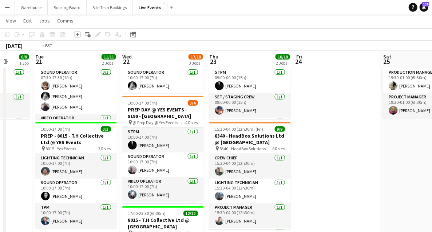
drag, startPoint x: 21, startPoint y: 165, endPoint x: 231, endPoint y: 159, distance: 209.2
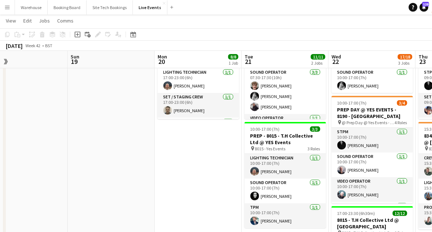
drag, startPoint x: 98, startPoint y: 159, endPoint x: 226, endPoint y: 160, distance: 128.0
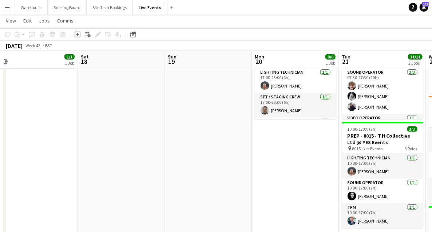
drag, startPoint x: 244, startPoint y: 148, endPoint x: 265, endPoint y: 148, distance: 20.4
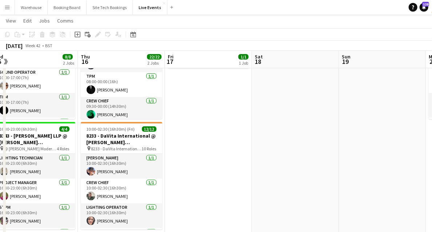
scroll to position [0, 168]
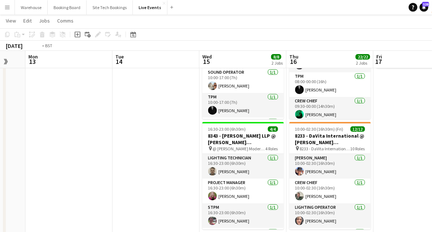
drag, startPoint x: 71, startPoint y: 170, endPoint x: 137, endPoint y: 179, distance: 66.6
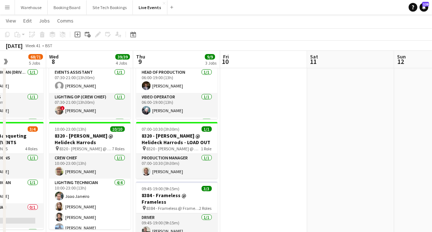
drag, startPoint x: 184, startPoint y: 178, endPoint x: 402, endPoint y: 173, distance: 217.6
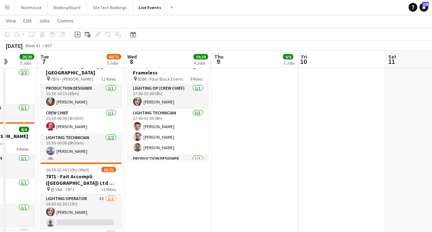
scroll to position [339, 0]
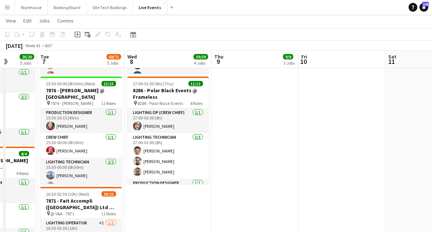
click at [227, 138] on app-date-cell "05:00-19:30 (14h30m) 5/5 8136 - BAFTA @ BAFTA 195 Piccadilly pin 8136 - BAFTA 4…" at bounding box center [254, 128] width 87 height 773
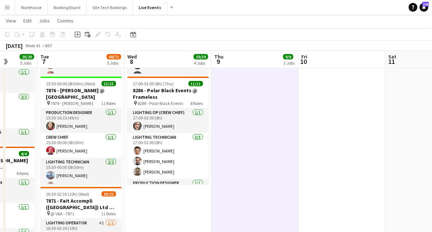
click at [170, 211] on app-date-cell "07:30-21:00 (13h30m) 7/7 8264 - Harrods @ BAFTA 195 Piccadilly pin 8264 - BAFTA…" at bounding box center [167, 128] width 87 height 773
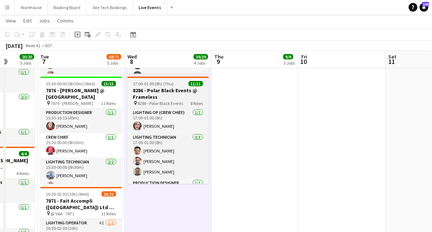
click at [167, 91] on h3 "8286 - Polar Black Events @ Frameless" at bounding box center [167, 93] width 81 height 13
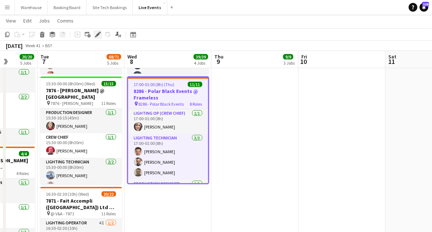
click at [95, 37] on icon at bounding box center [96, 37] width 2 height 2
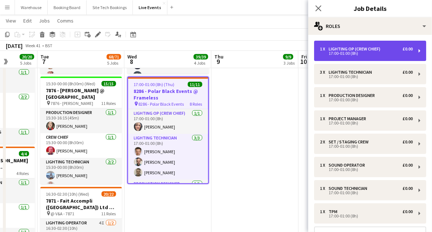
click at [348, 49] on div "Lighting Op (Crew Chief)" at bounding box center [355, 49] width 55 height 5
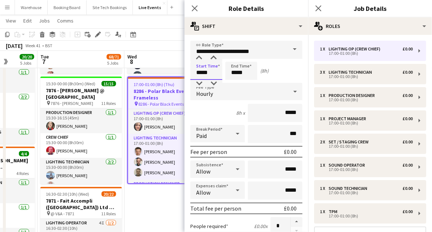
click at [202, 73] on input "*****" at bounding box center [206, 71] width 32 height 18
click at [200, 81] on div at bounding box center [199, 83] width 15 height 7
click at [212, 60] on div at bounding box center [213, 58] width 15 height 7
type input "*****"
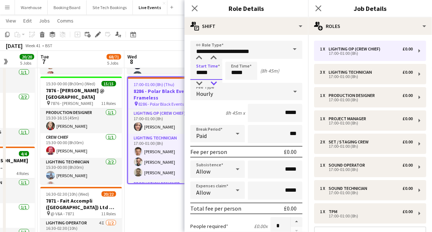
click at [212, 84] on div at bounding box center [213, 83] width 15 height 7
click at [195, 8] on icon at bounding box center [194, 8] width 7 height 7
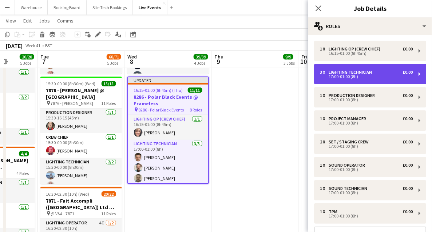
click at [343, 72] on div "Lighting Technician" at bounding box center [351, 72] width 46 height 5
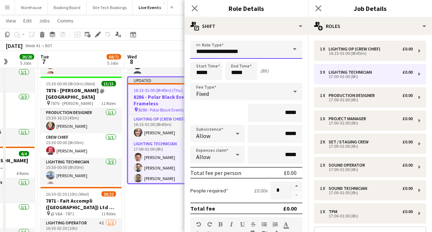
click at [210, 53] on input "**********" at bounding box center [246, 50] width 112 height 18
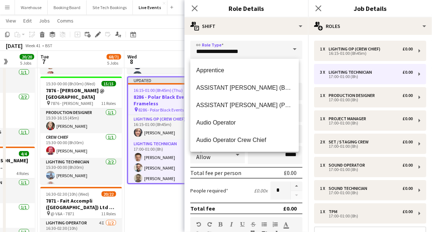
click at [196, 163] on div "Allow" at bounding box center [210, 154] width 40 height 17
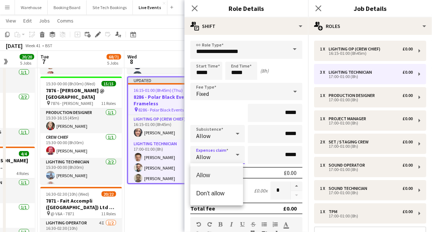
click at [205, 75] on div at bounding box center [216, 116] width 432 height 232
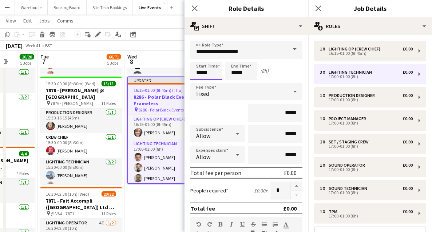
click at [204, 71] on input "*****" at bounding box center [206, 71] width 32 height 18
click at [199, 85] on div at bounding box center [199, 83] width 15 height 7
type input "*****"
click at [211, 59] on div at bounding box center [213, 58] width 15 height 7
click at [194, 8] on icon at bounding box center [194, 8] width 7 height 7
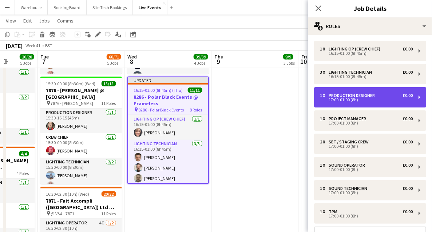
click at [332, 100] on div "17:00-01:00 (8h)" at bounding box center [366, 100] width 93 height 4
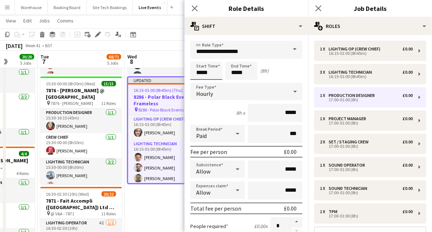
click at [207, 68] on input "*****" at bounding box center [206, 71] width 32 height 18
click at [213, 83] on div at bounding box center [213, 83] width 15 height 7
click at [199, 82] on div at bounding box center [199, 83] width 15 height 7
click at [215, 83] on div at bounding box center [213, 83] width 15 height 7
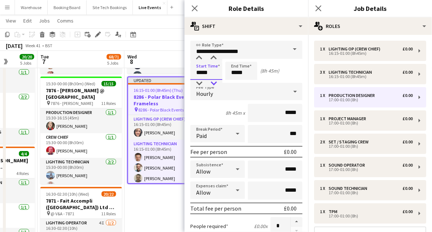
click at [215, 83] on div at bounding box center [213, 83] width 15 height 7
type input "*****"
click at [214, 60] on div at bounding box center [213, 58] width 15 height 7
click at [194, 8] on icon at bounding box center [194, 8] width 7 height 7
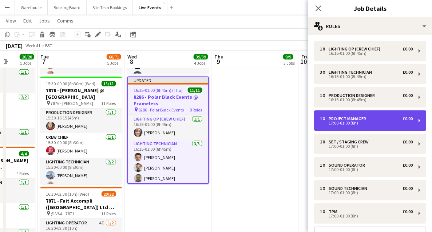
click at [338, 121] on div "17:00-01:00 (8h)" at bounding box center [366, 123] width 93 height 4
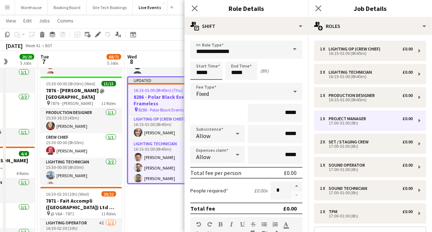
click at [206, 72] on input "*****" at bounding box center [206, 71] width 32 height 18
click at [198, 86] on div at bounding box center [199, 83] width 15 height 7
type input "*****"
click at [211, 58] on div at bounding box center [213, 58] width 15 height 7
click at [193, 9] on icon "Close pop-in" at bounding box center [194, 8] width 7 height 7
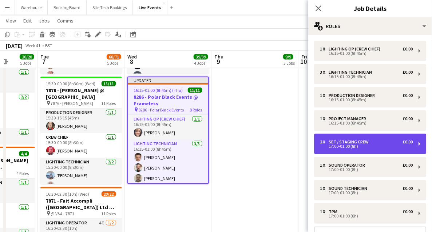
click at [345, 147] on div "17:00-01:00 (8h)" at bounding box center [366, 147] width 93 height 4
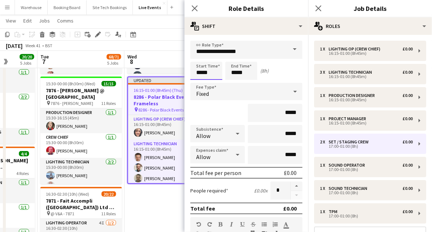
click at [211, 74] on input "*****" at bounding box center [206, 71] width 32 height 18
click at [200, 82] on div at bounding box center [199, 83] width 15 height 7
type input "*****"
click at [214, 60] on div at bounding box center [213, 58] width 15 height 7
click at [194, 8] on icon at bounding box center [194, 8] width 7 height 7
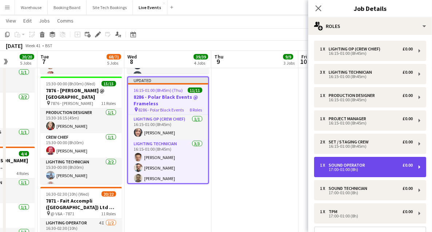
click at [331, 168] on div "17:00-01:00 (8h)" at bounding box center [366, 170] width 93 height 4
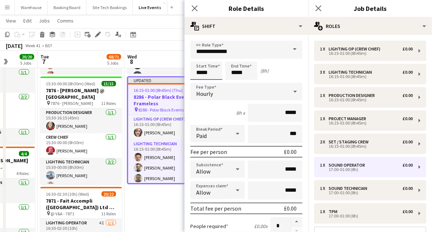
click at [206, 72] on input "*****" at bounding box center [206, 71] width 32 height 18
click at [201, 81] on div at bounding box center [199, 83] width 15 height 7
type input "*****"
click at [211, 61] on div at bounding box center [213, 58] width 15 height 7
click at [194, 7] on icon at bounding box center [194, 8] width 7 height 7
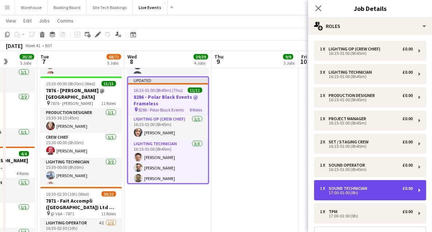
click at [326, 195] on div "17:00-01:00 (8h)" at bounding box center [366, 193] width 93 height 4
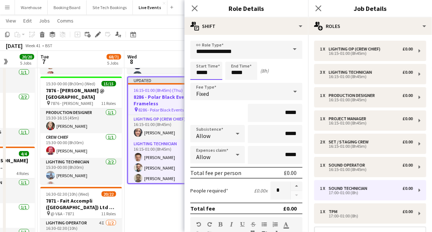
click at [207, 71] on input "*****" at bounding box center [206, 71] width 32 height 18
click at [199, 84] on div at bounding box center [199, 83] width 15 height 7
type input "*****"
click at [212, 58] on div at bounding box center [213, 58] width 15 height 7
click at [192, 11] on icon at bounding box center [194, 8] width 7 height 7
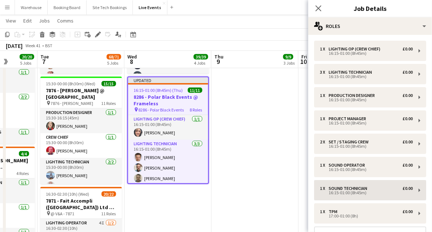
scroll to position [24, 0]
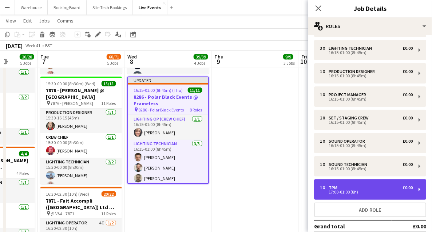
click at [335, 191] on div "17:00-01:00 (8h)" at bounding box center [366, 193] width 93 height 4
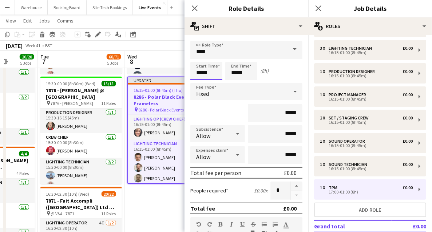
click at [206, 71] on input "*****" at bounding box center [206, 71] width 32 height 18
click at [199, 83] on div at bounding box center [199, 83] width 15 height 7
type input "*****"
click at [211, 61] on div at bounding box center [213, 58] width 15 height 7
click at [195, 7] on icon "Close pop-in" at bounding box center [194, 8] width 7 height 7
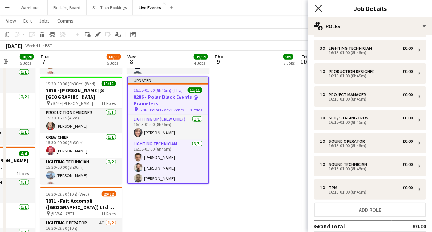
click at [317, 9] on icon "Close pop-in" at bounding box center [318, 8] width 7 height 7
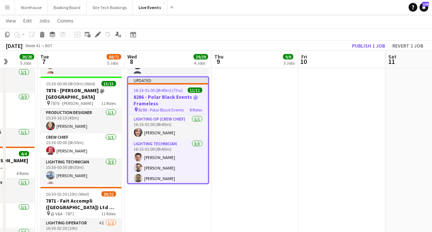
drag, startPoint x: 274, startPoint y: 152, endPoint x: 231, endPoint y: 137, distance: 45.8
click at [274, 152] on app-date-cell "05:00-19:30 (14h30m) 5/5 8136 - BAFTA @ BAFTA 195 Piccadilly pin 8136 - BAFTA 4…" at bounding box center [254, 128] width 87 height 773
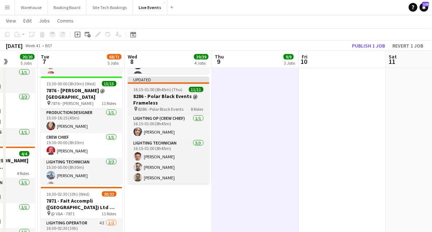
click at [161, 97] on h3 "8286 - Polar Black Events @ Frameless" at bounding box center [168, 99] width 81 height 13
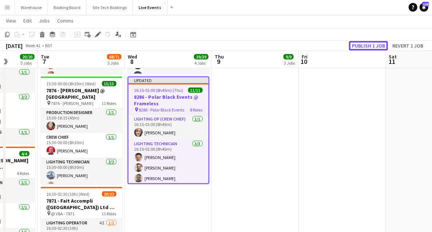
click at [371, 48] on button "Publish 1 job" at bounding box center [368, 45] width 39 height 9
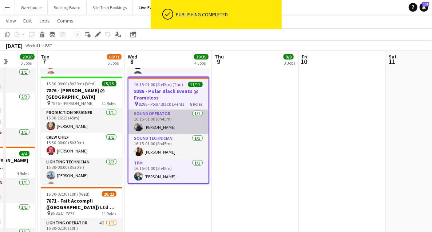
scroll to position [0, 0]
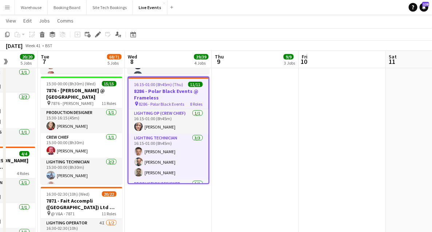
click at [252, 189] on app-date-cell "05:00-19:30 (14h30m) 5/5 8136 - BAFTA @ BAFTA 195 Piccadilly pin 8136 - BAFTA 4…" at bounding box center [255, 128] width 87 height 773
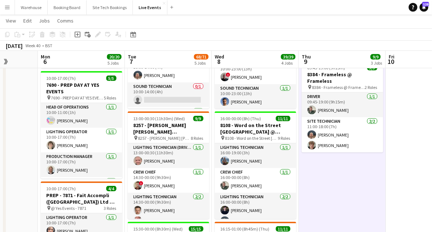
scroll to position [0, 183]
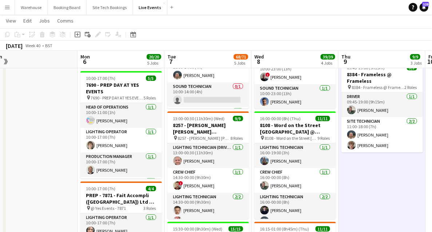
drag, startPoint x: 249, startPoint y: 194, endPoint x: 375, endPoint y: 182, distance: 126.8
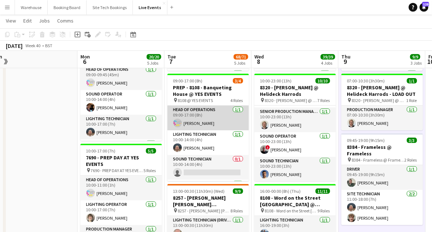
scroll to position [23, 0]
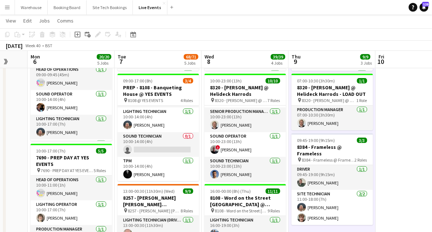
drag, startPoint x: 68, startPoint y: 113, endPoint x: -15, endPoint y: 123, distance: 83.5
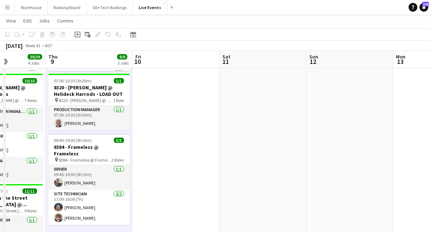
scroll to position [0, 229]
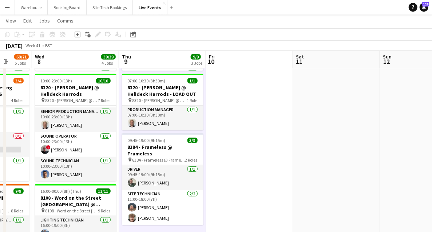
drag, startPoint x: 403, startPoint y: 126, endPoint x: 234, endPoint y: 112, distance: 170.0
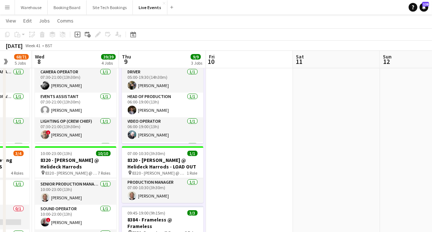
drag, startPoint x: 211, startPoint y: 163, endPoint x: 336, endPoint y: 134, distance: 128.8
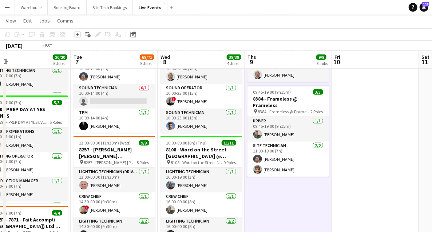
scroll to position [0, 175]
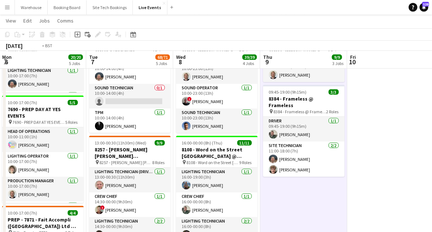
drag, startPoint x: 283, startPoint y: 191, endPoint x: 375, endPoint y: 170, distance: 94.4
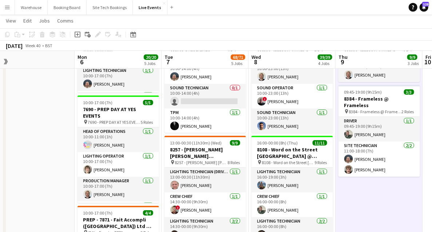
scroll to position [0, 187]
drag, startPoint x: 67, startPoint y: 146, endPoint x: 55, endPoint y: 144, distance: 12.1
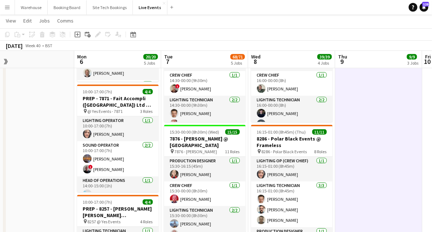
scroll to position [339, 0]
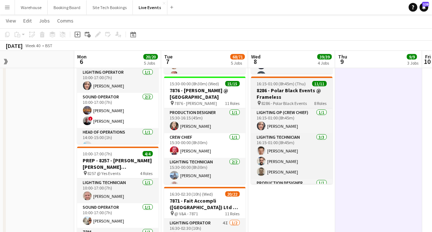
click at [284, 95] on h3 "8286 - Polar Black Events @ Frameless" at bounding box center [291, 93] width 81 height 13
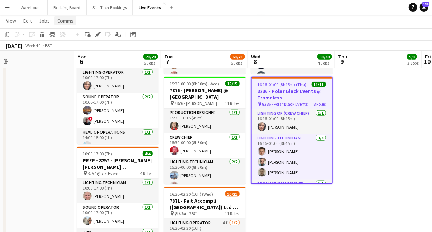
click at [68, 20] on span "Comms" at bounding box center [65, 20] width 16 height 7
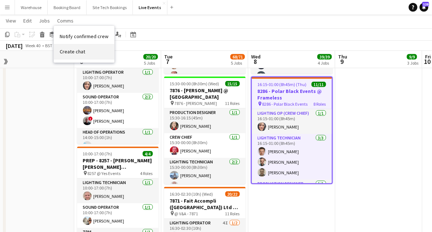
click at [70, 53] on span "Create chat" at bounding box center [72, 51] width 25 height 7
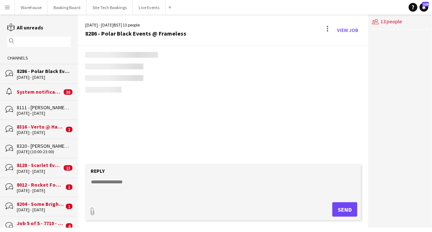
click at [71, 23] on app-channels-list "reading All unreads magnifier Channels bubbles 8286 - Polar Black Events @ Fram…" at bounding box center [39, 122] width 78 height 214
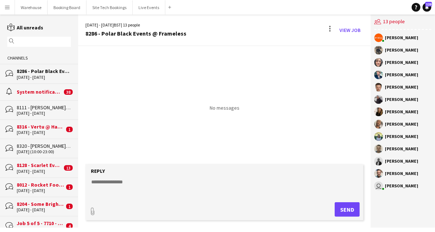
click at [116, 183] on textarea at bounding box center [226, 188] width 271 height 19
type textarea "*"
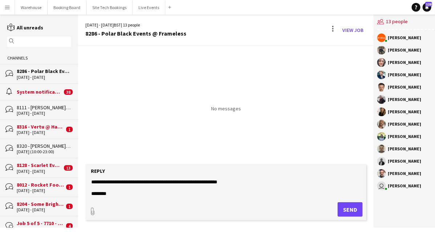
scroll to position [12, 0]
click at [215, 187] on textarea "**********" at bounding box center [226, 188] width 271 height 19
click at [117, 195] on textarea "**********" at bounding box center [226, 188] width 271 height 19
type textarea "**********"
click at [344, 207] on button "Send" at bounding box center [350, 210] width 25 height 15
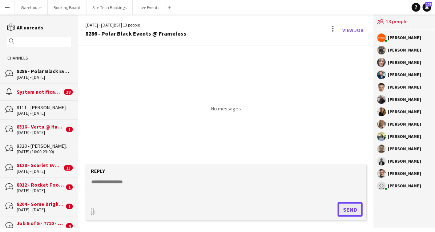
scroll to position [0, 0]
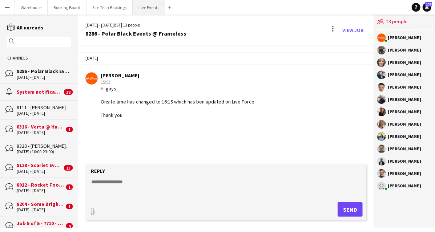
click at [155, 9] on button "Live Events Close" at bounding box center [149, 7] width 33 height 14
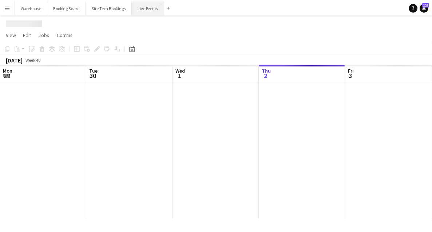
scroll to position [0, 174]
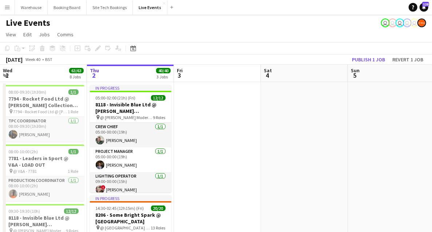
click at [4, 11] on button "Menu" at bounding box center [7, 7] width 15 height 15
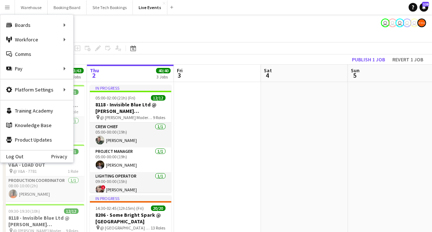
click at [26, 155] on div "Log Out Privacy" at bounding box center [36, 156] width 73 height 12
click at [13, 157] on link "Log Out" at bounding box center [11, 157] width 23 height 6
